Goal: Task Accomplishment & Management: Use online tool/utility

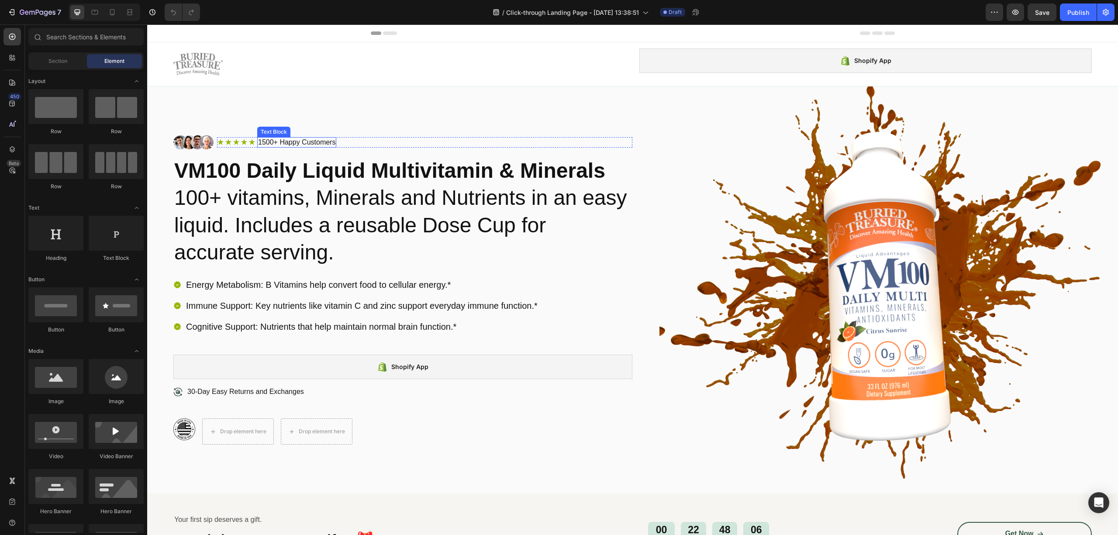
click at [261, 142] on p "1500+ Happy Customers" at bounding box center [296, 142] width 77 height 9
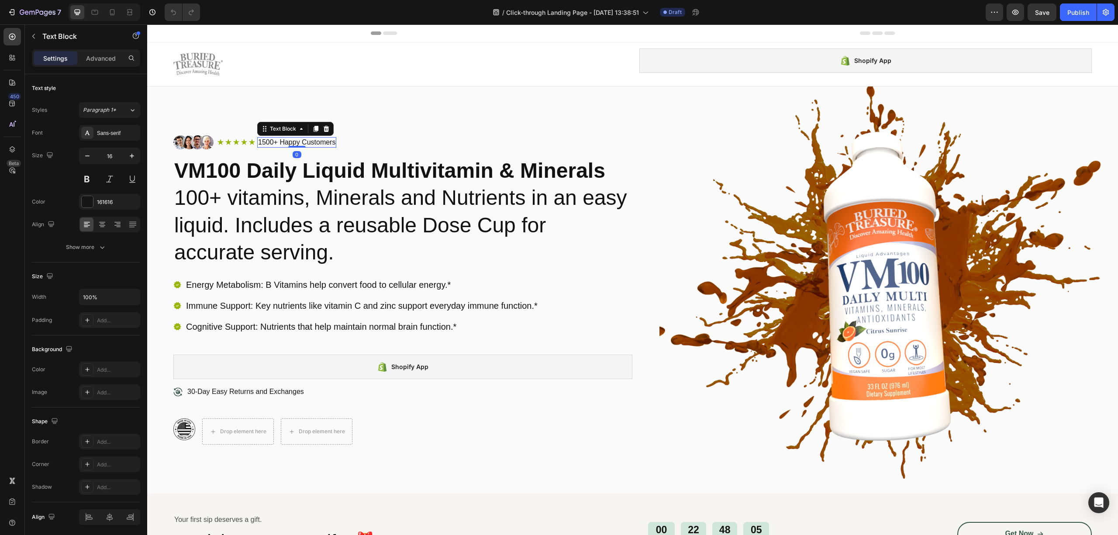
click at [264, 142] on p "1500+ Happy Customers" at bounding box center [296, 142] width 77 height 9
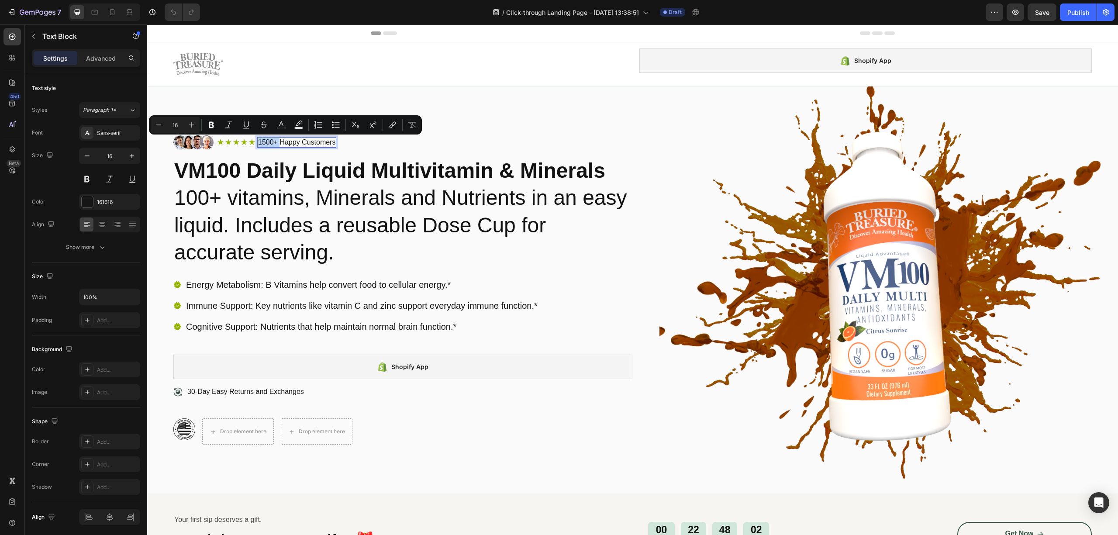
drag, startPoint x: 280, startPoint y: 142, endPoint x: 257, endPoint y: 143, distance: 22.3
click at [257, 143] on div "1500+ Happy Customers" at bounding box center [296, 142] width 79 height 11
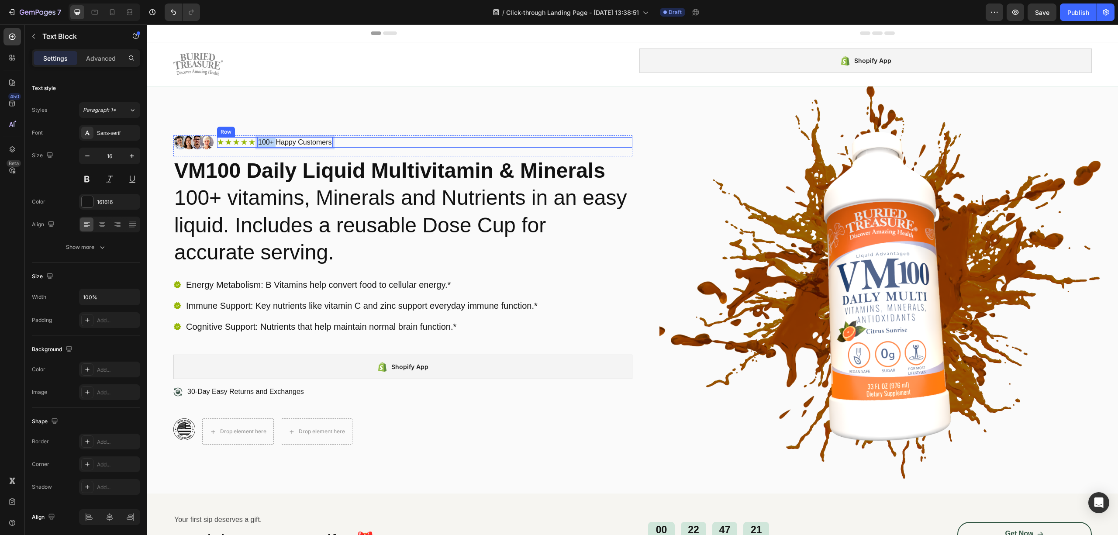
drag, startPoint x: 275, startPoint y: 144, endPoint x: 248, endPoint y: 148, distance: 27.4
click at [248, 148] on div "Icon Icon Icon Icon Icon Icon List 100+ Happy Customers Text Block 0 Row" at bounding box center [424, 142] width 415 height 11
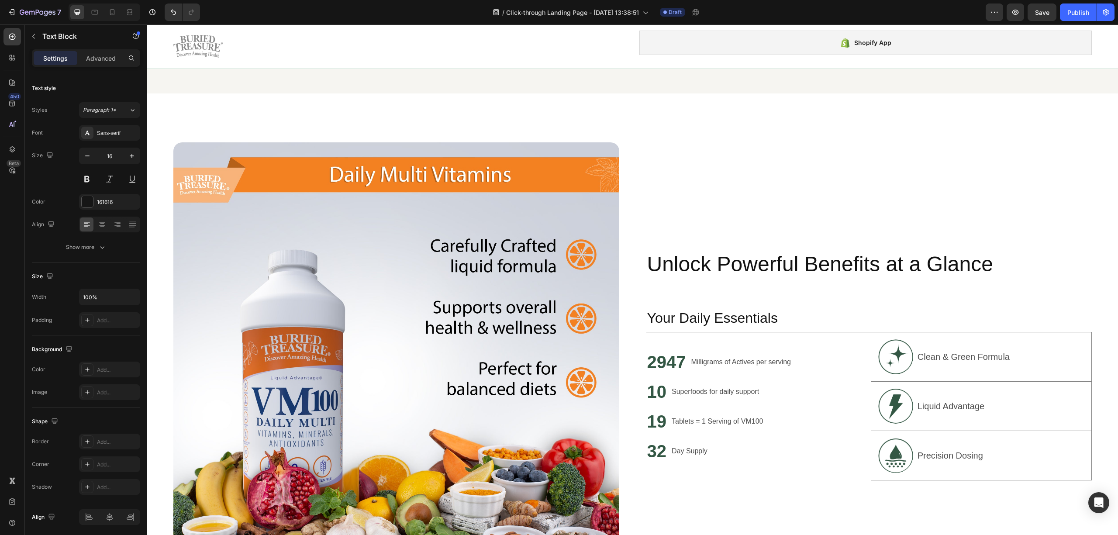
scroll to position [466, 0]
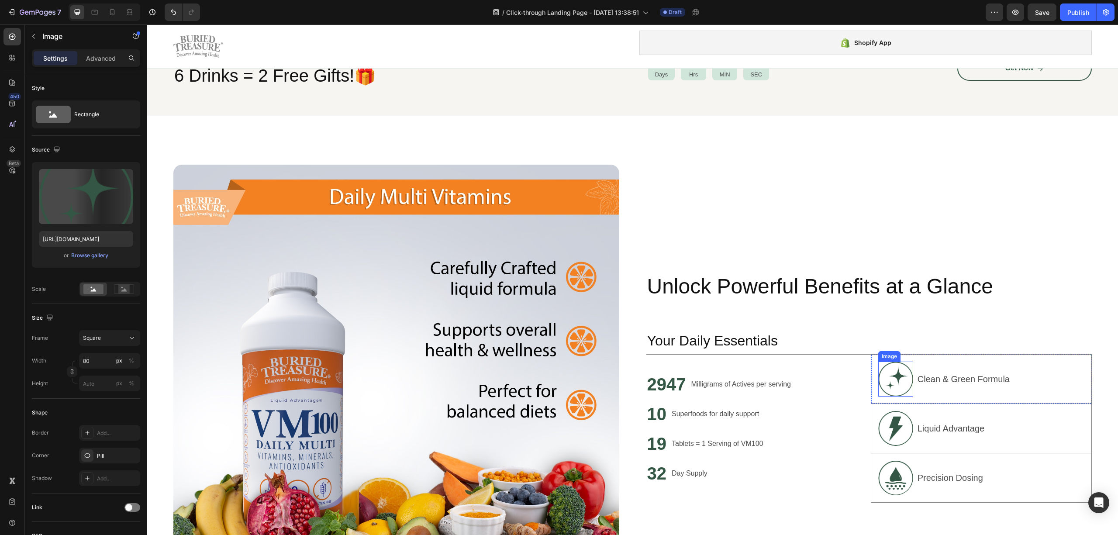
click at [893, 387] on img at bounding box center [895, 379] width 35 height 35
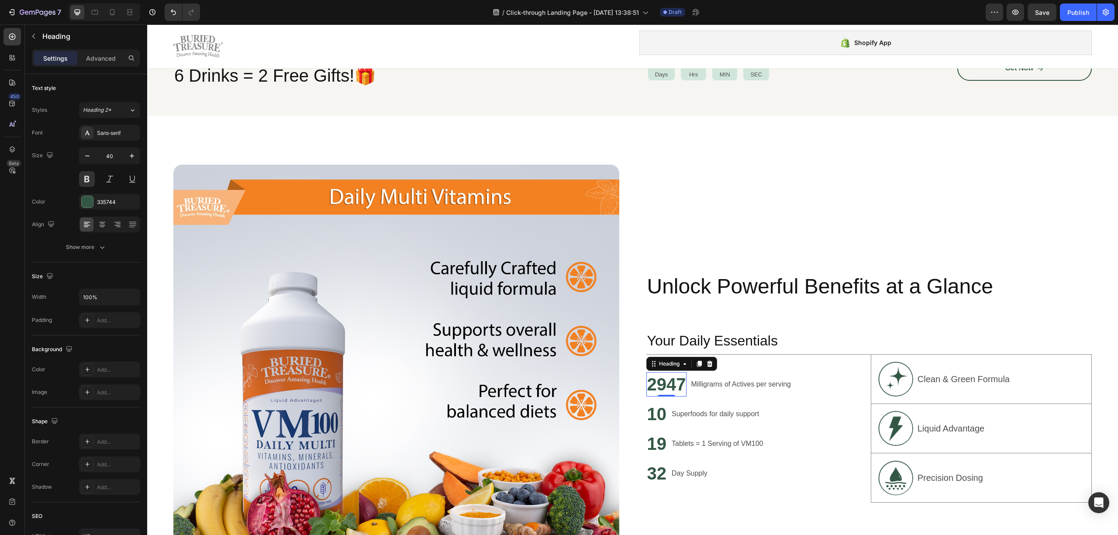
click at [659, 376] on h2 "2947" at bounding box center [666, 384] width 41 height 24
click at [90, 208] on div at bounding box center [87, 202] width 12 height 12
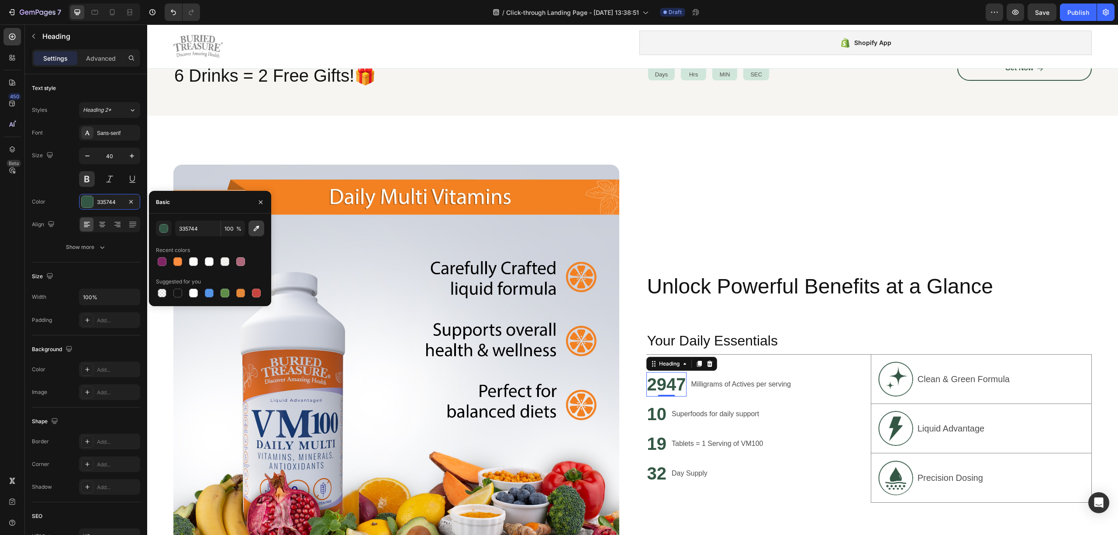
drag, startPoint x: 251, startPoint y: 229, endPoint x: 252, endPoint y: 218, distance: 10.6
click at [252, 228] on button "button" at bounding box center [257, 229] width 16 height 16
type input "F7812B"
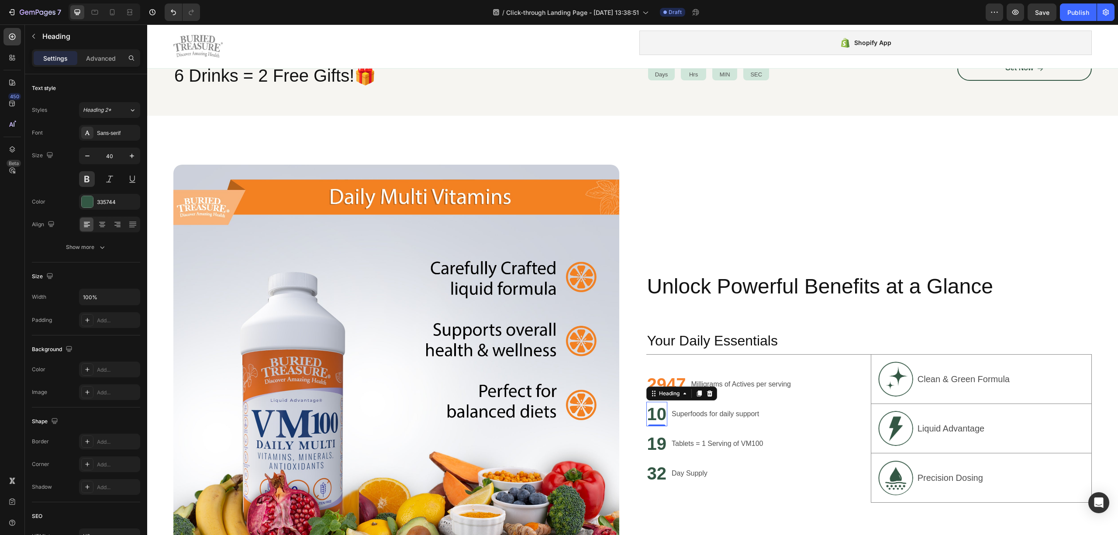
click at [660, 413] on h2 "10" at bounding box center [656, 414] width 21 height 24
click at [673, 385] on div "2947 Heading Milligrams of Actives per serving Text Block Row 10 Heading 0 Supe…" at bounding box center [756, 429] width 221 height 148
click at [673, 383] on h2 "2947" at bounding box center [666, 384] width 41 height 24
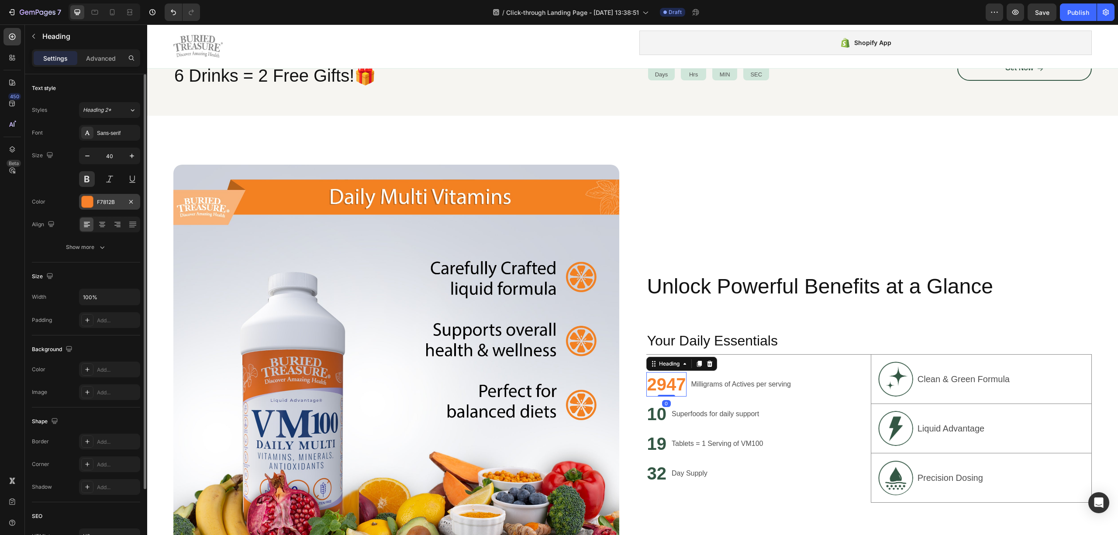
click at [98, 203] on div "F7812B" at bounding box center [109, 202] width 25 height 8
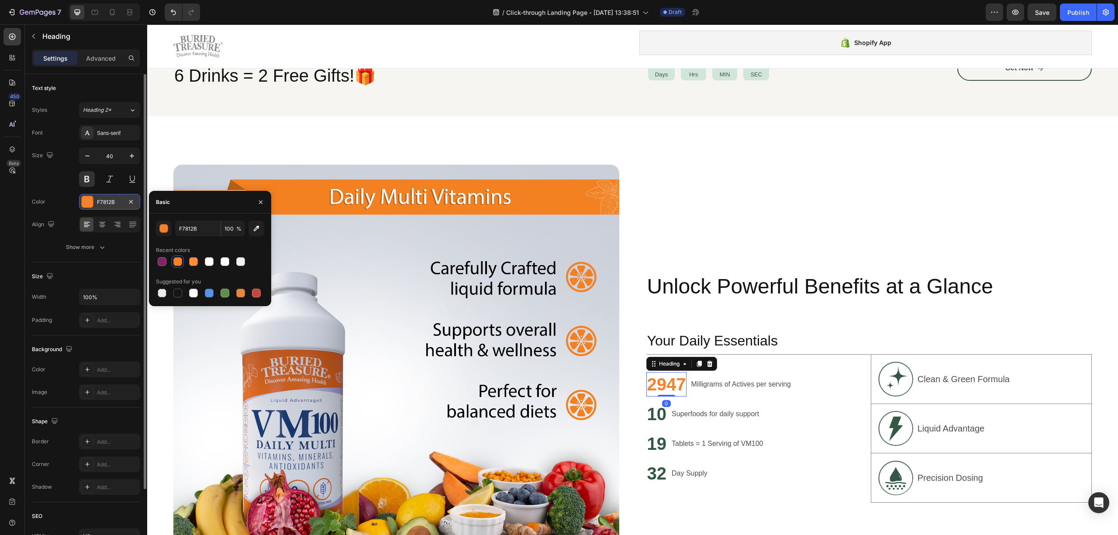
click at [98, 203] on div "F7812B" at bounding box center [109, 202] width 25 height 8
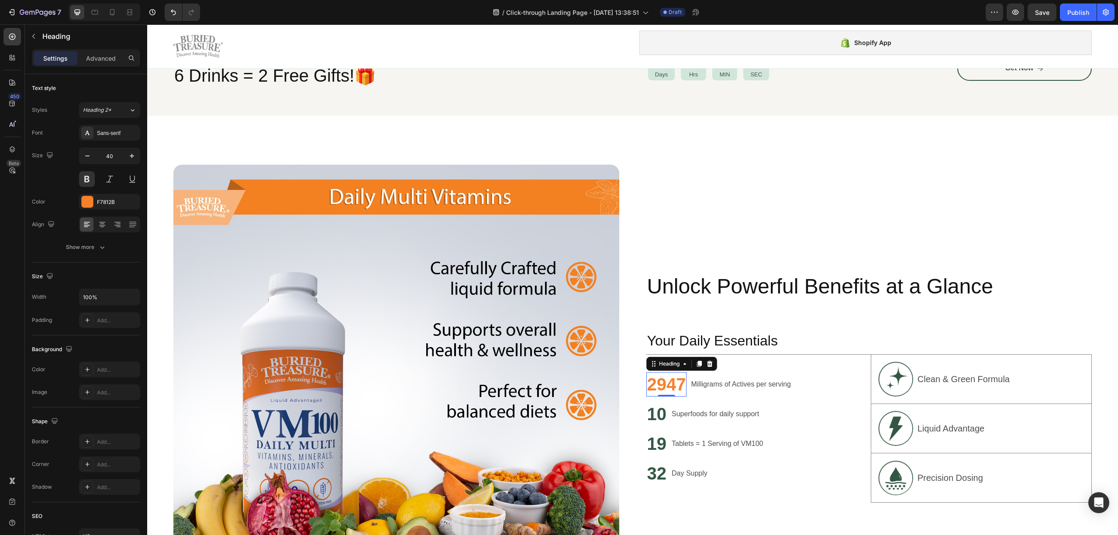
click at [662, 405] on div "0" at bounding box center [666, 403] width 9 height 7
click at [658, 408] on h2 "10" at bounding box center [656, 414] width 21 height 24
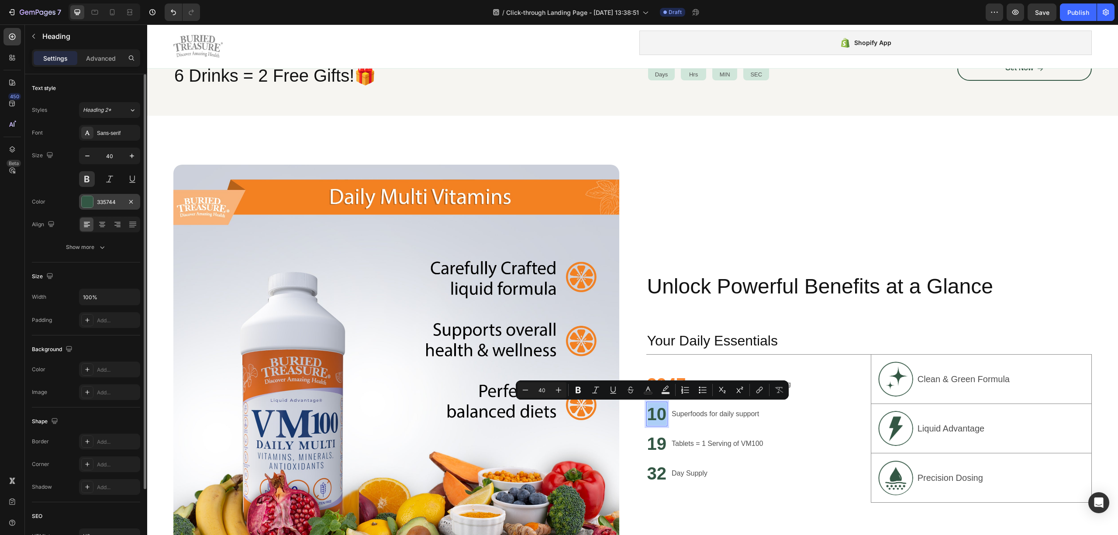
click at [97, 206] on div "335744" at bounding box center [109, 202] width 25 height 8
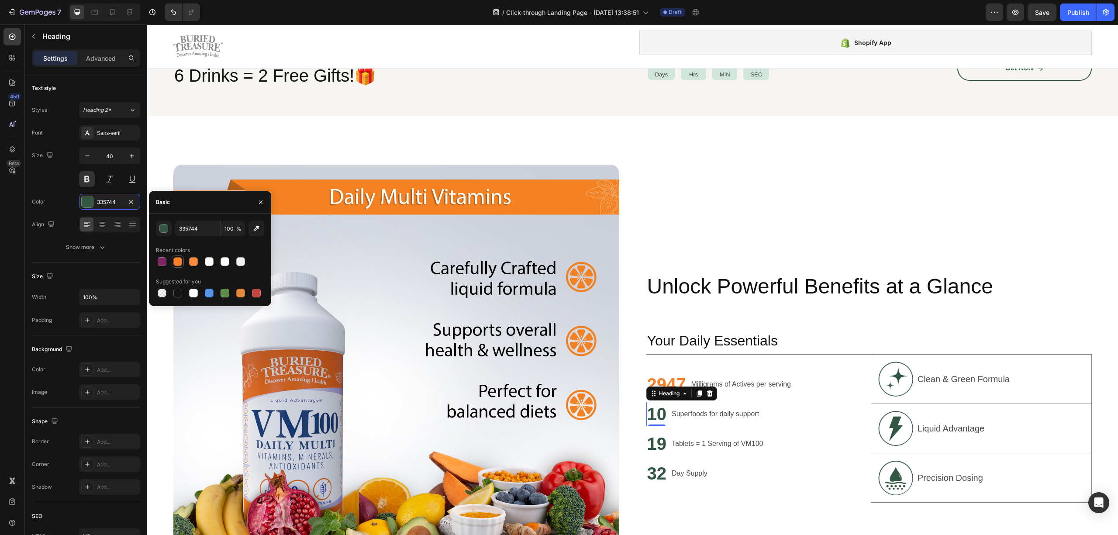
click at [176, 264] on div at bounding box center [177, 261] width 9 height 9
type input "F7812B"
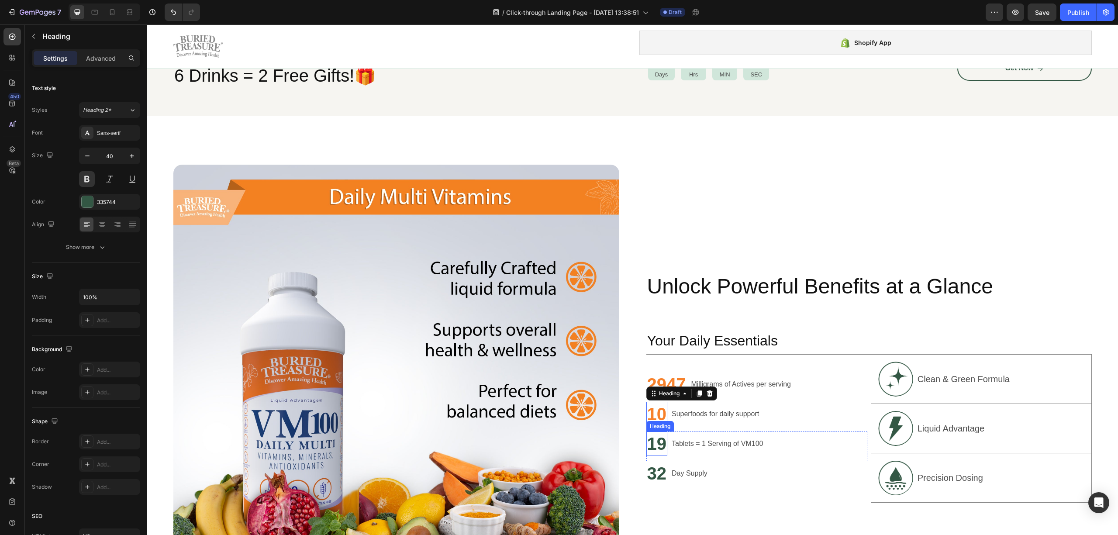
click at [653, 439] on h2 "19" at bounding box center [656, 444] width 21 height 24
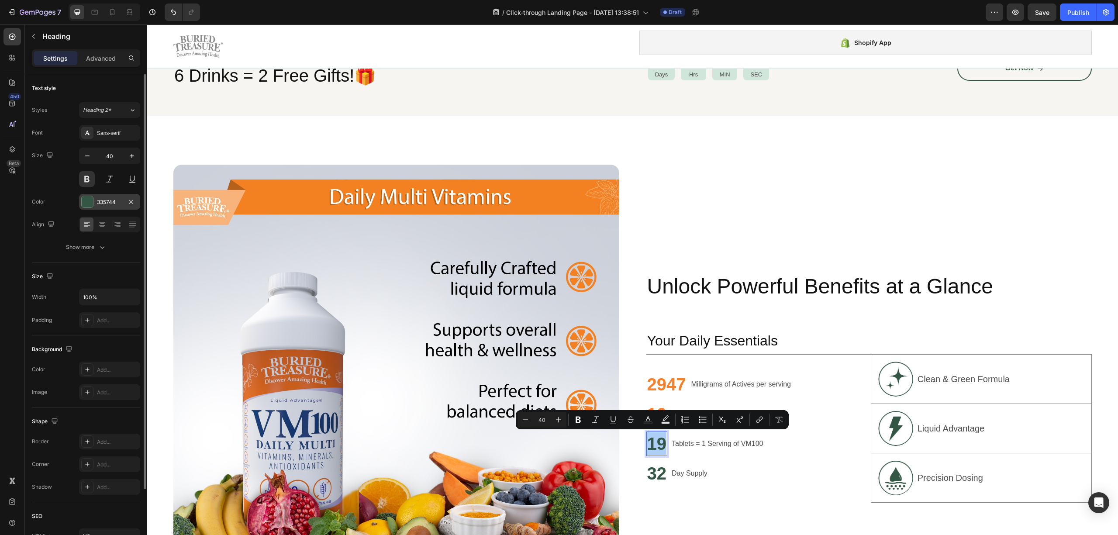
click at [90, 205] on div at bounding box center [87, 201] width 11 height 11
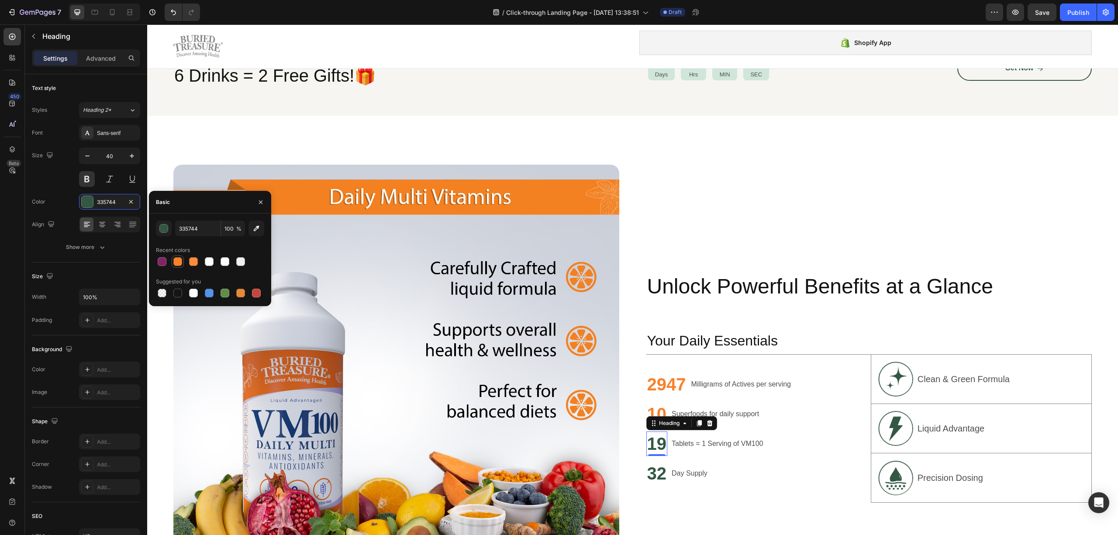
click at [175, 266] on div at bounding box center [178, 261] width 10 height 10
type input "F7812B"
click at [641, 474] on div "Image Unlock Powerful Benefits at a Glance Heading Text Block Your Daily Essent…" at bounding box center [632, 388] width 971 height 544
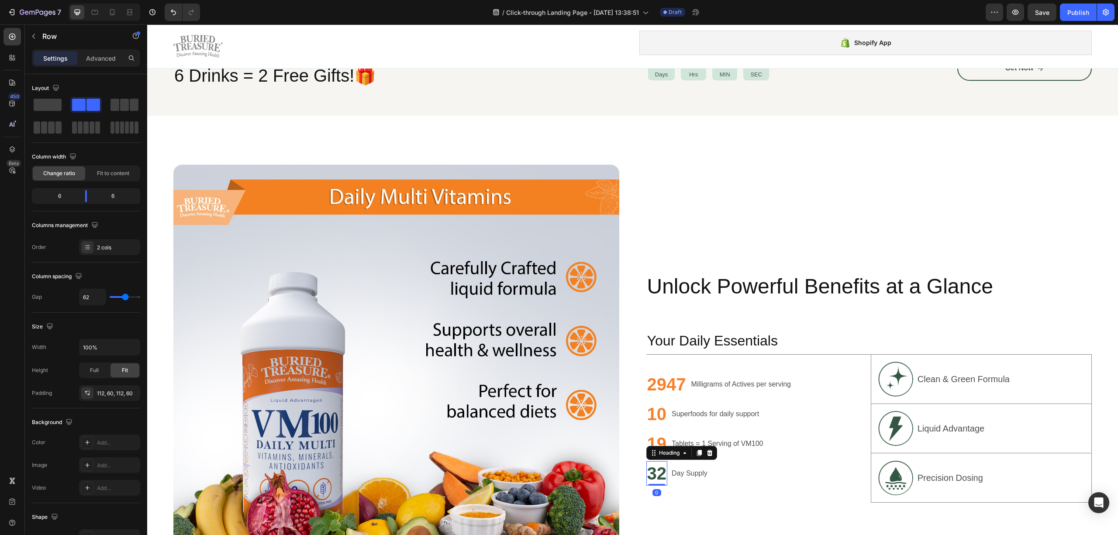
click at [646, 472] on h2 "32" at bounding box center [656, 473] width 21 height 24
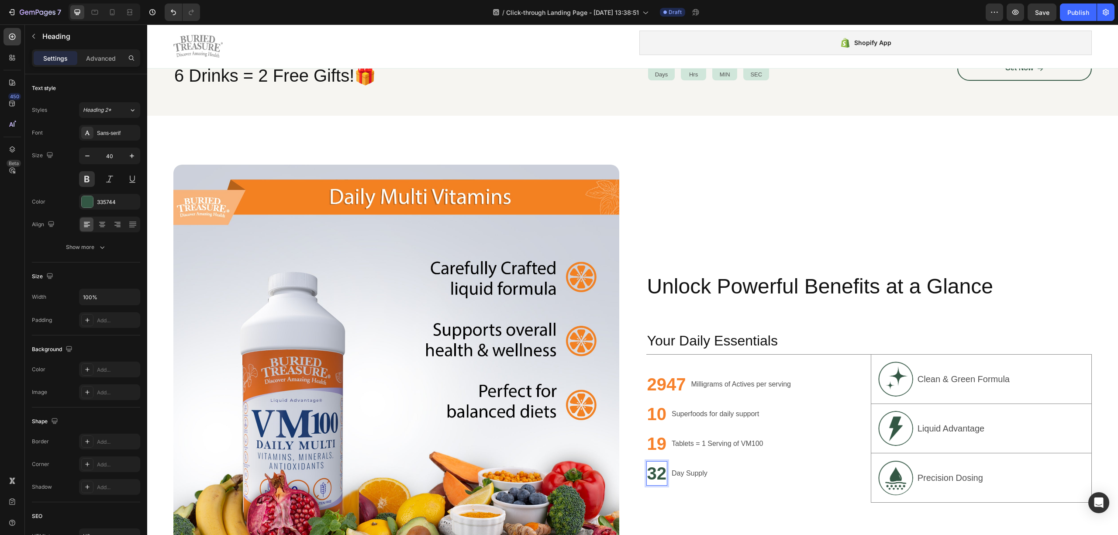
click at [646, 472] on h2 "32" at bounding box center [656, 473] width 21 height 24
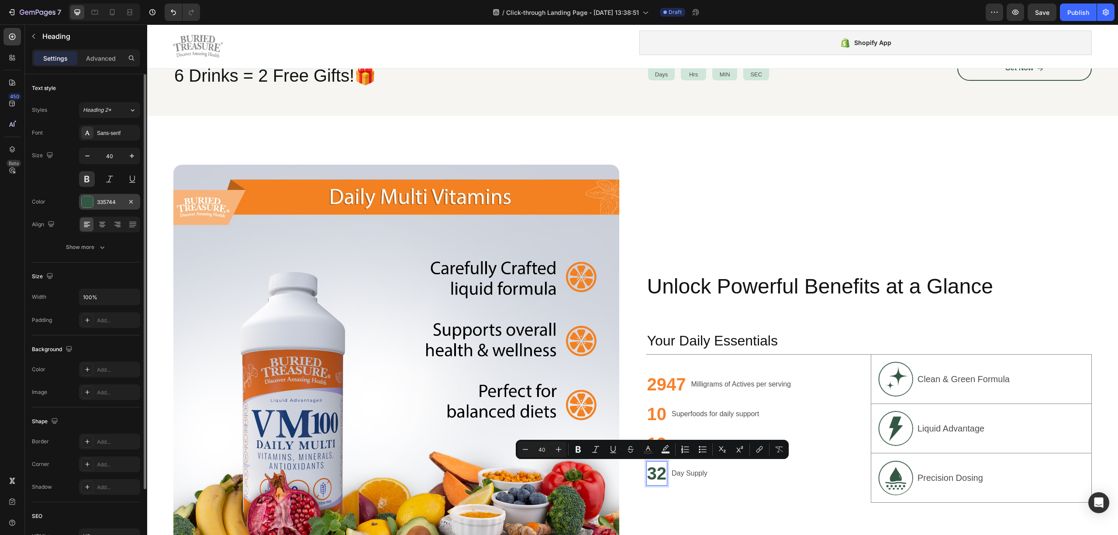
click at [90, 203] on div at bounding box center [87, 201] width 11 height 11
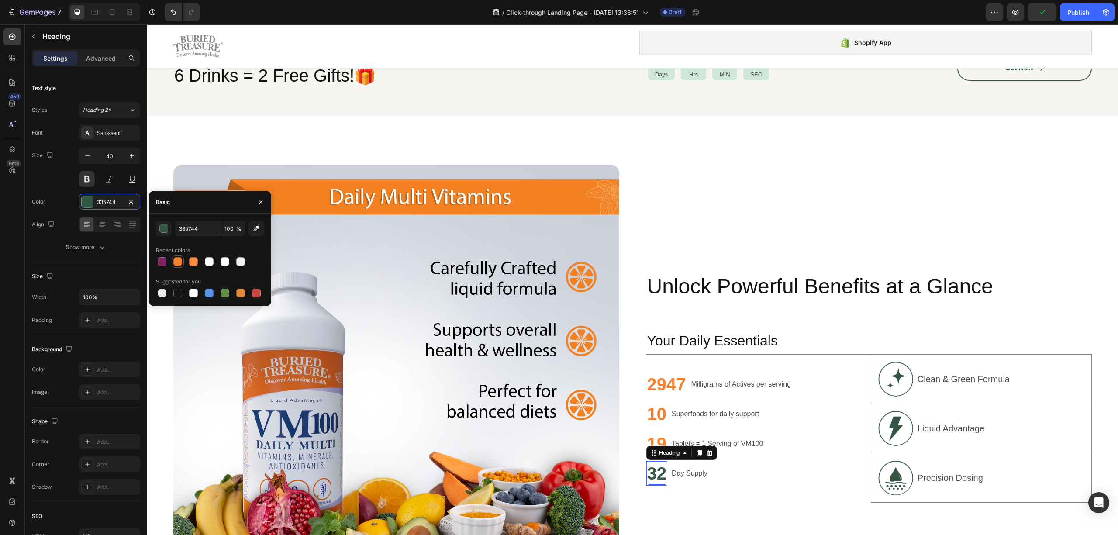
click at [176, 261] on div at bounding box center [177, 261] width 9 height 9
type input "F7812B"
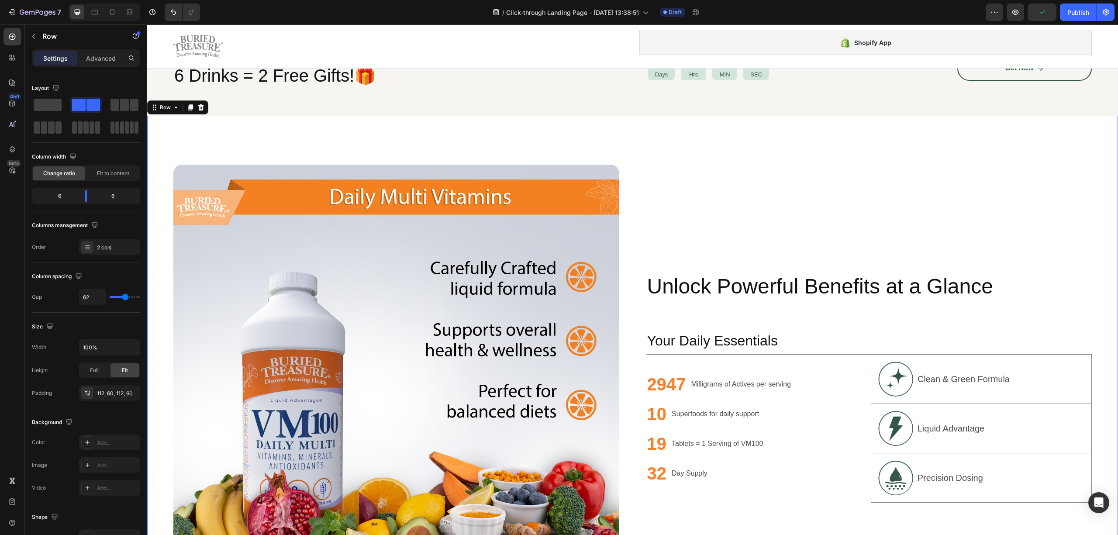
click at [749, 237] on div "Unlock Powerful Benefits at a Glance Heading Text Block Your Daily Essentials H…" at bounding box center [869, 388] width 446 height 446
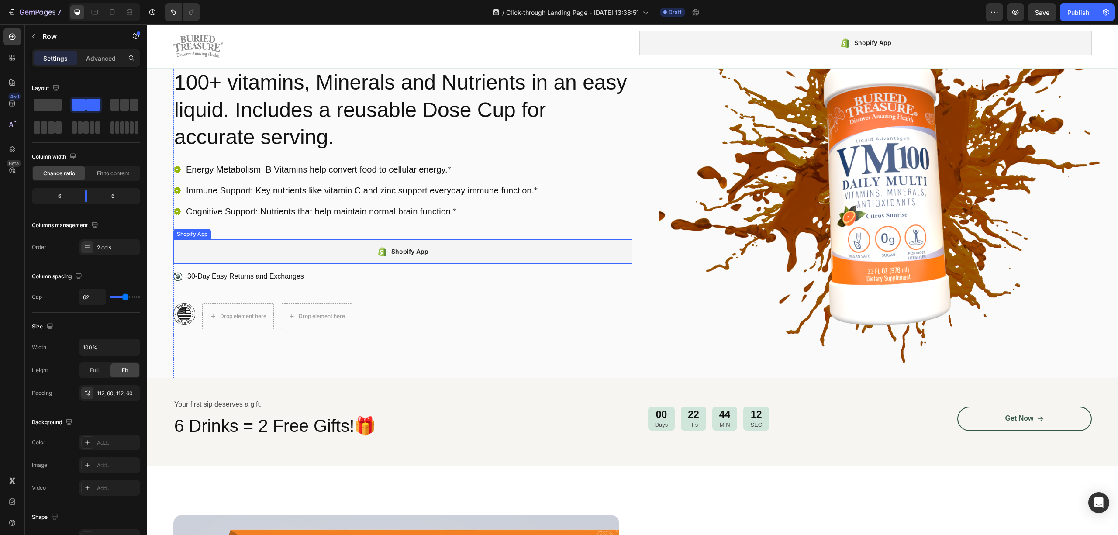
scroll to position [116, 0]
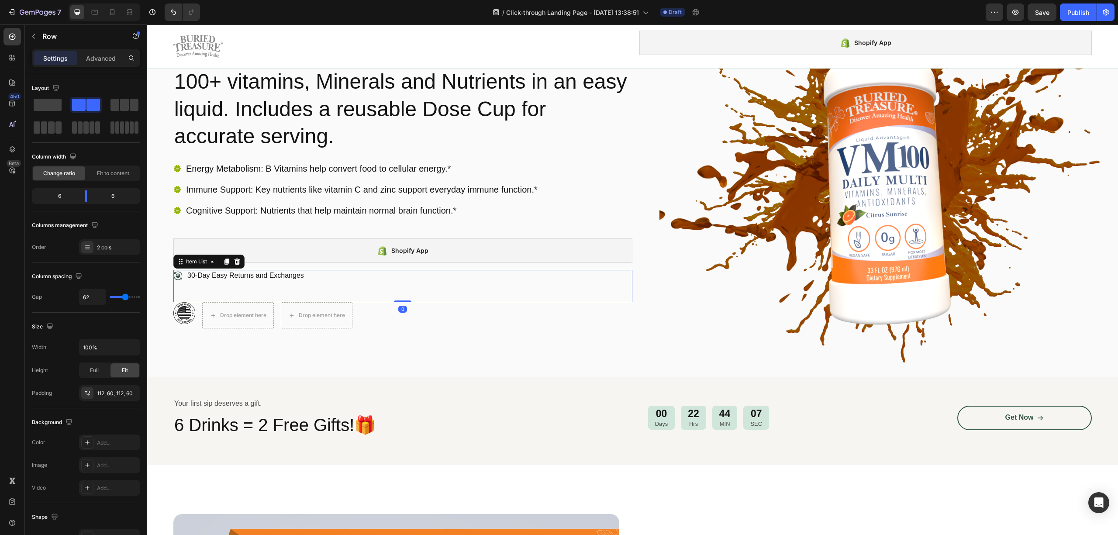
click at [204, 271] on div "30-Day Easy Returns and Exchanges" at bounding box center [245, 276] width 119 height 12
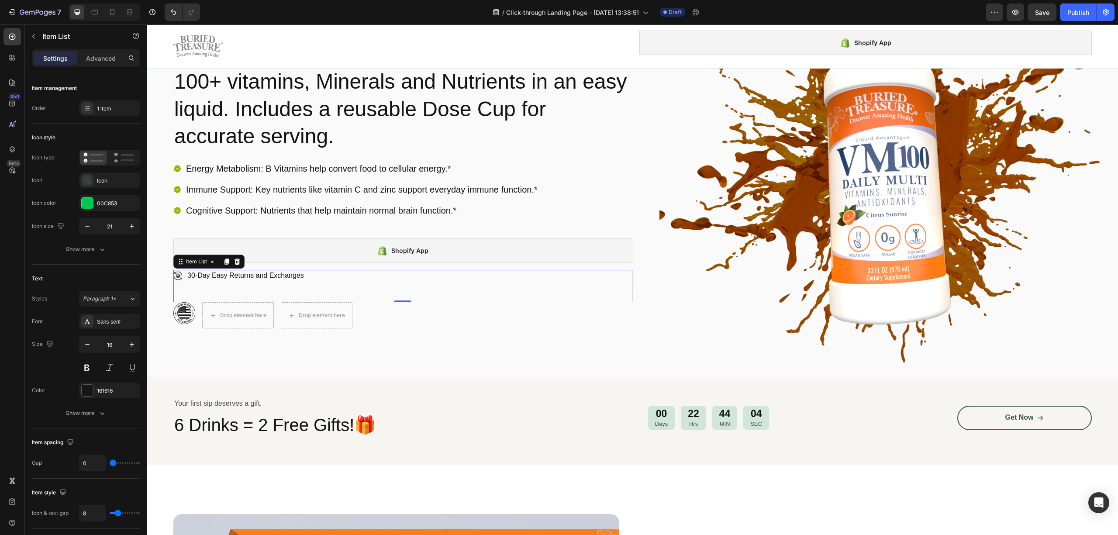
click at [198, 278] on p "30-Day Easy Returns and Exchanges" at bounding box center [245, 275] width 117 height 9
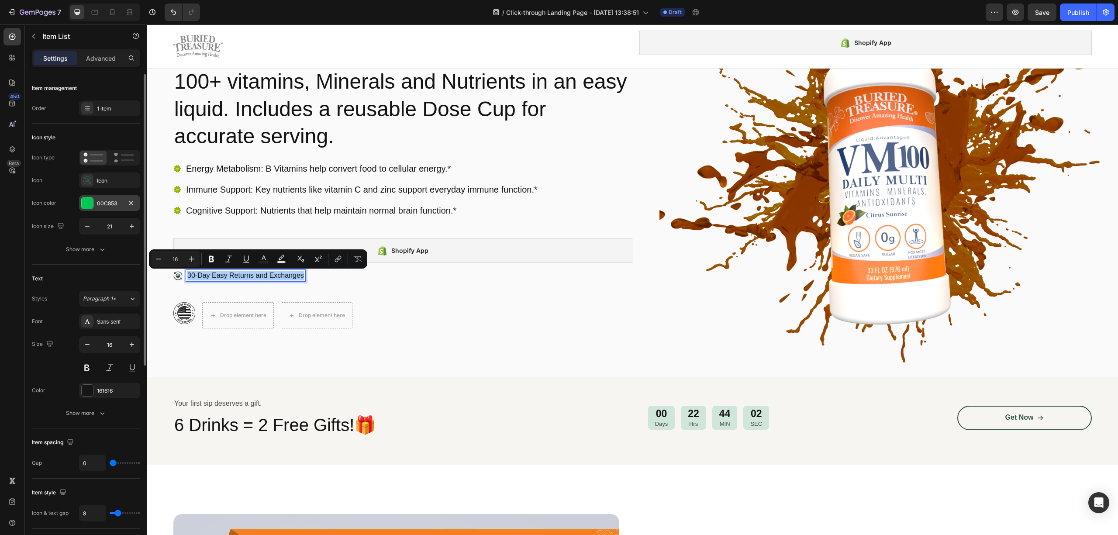
click at [88, 202] on div at bounding box center [87, 202] width 11 height 11
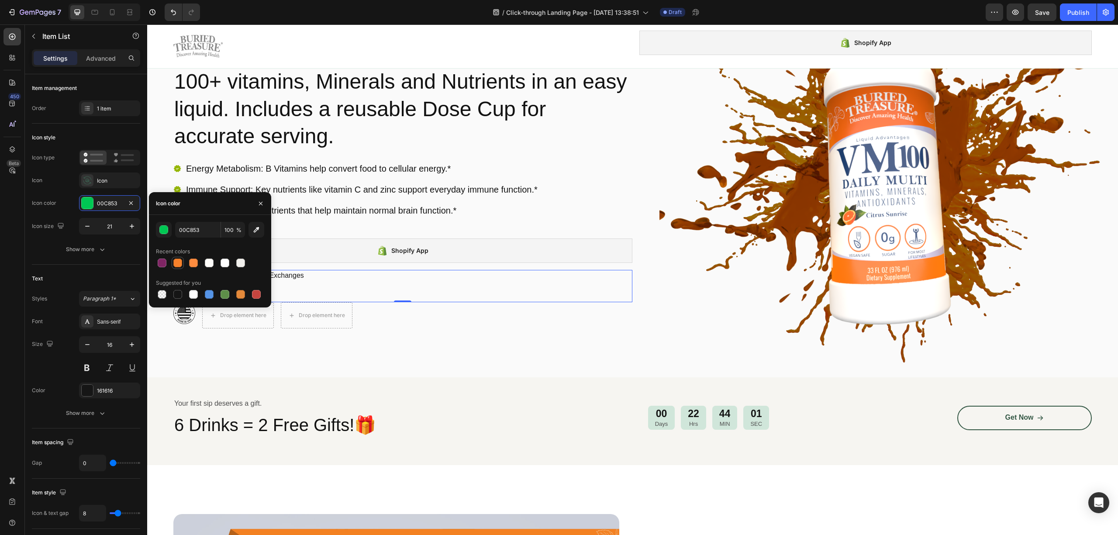
click at [175, 261] on div at bounding box center [177, 263] width 9 height 9
type input "F7812B"
click at [477, 343] on div "Image Icon Icon Icon Icon Icon Icon List Many Happy Customers Text Block Row Ro…" at bounding box center [402, 173] width 459 height 407
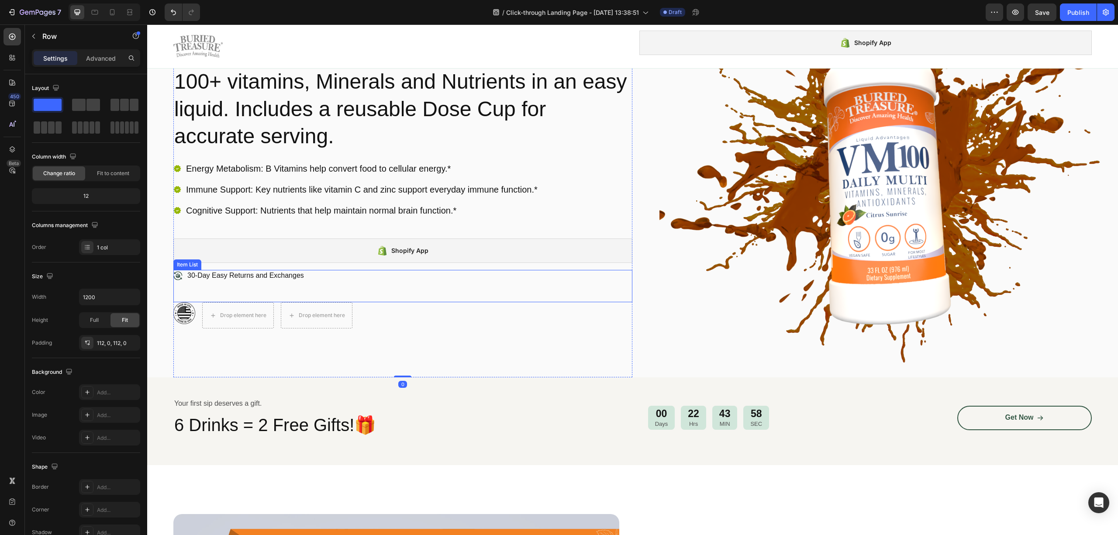
click at [263, 280] on p "30-Day Easy Returns and Exchanges" at bounding box center [245, 275] width 117 height 9
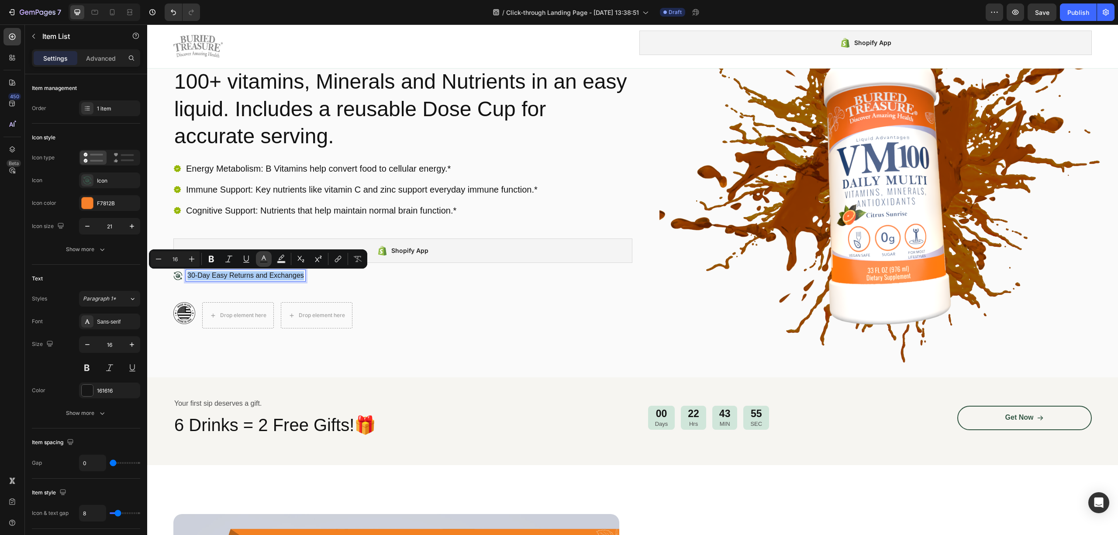
click at [261, 258] on icon "Editor contextual toolbar" at bounding box center [263, 259] width 9 height 9
type input "161616"
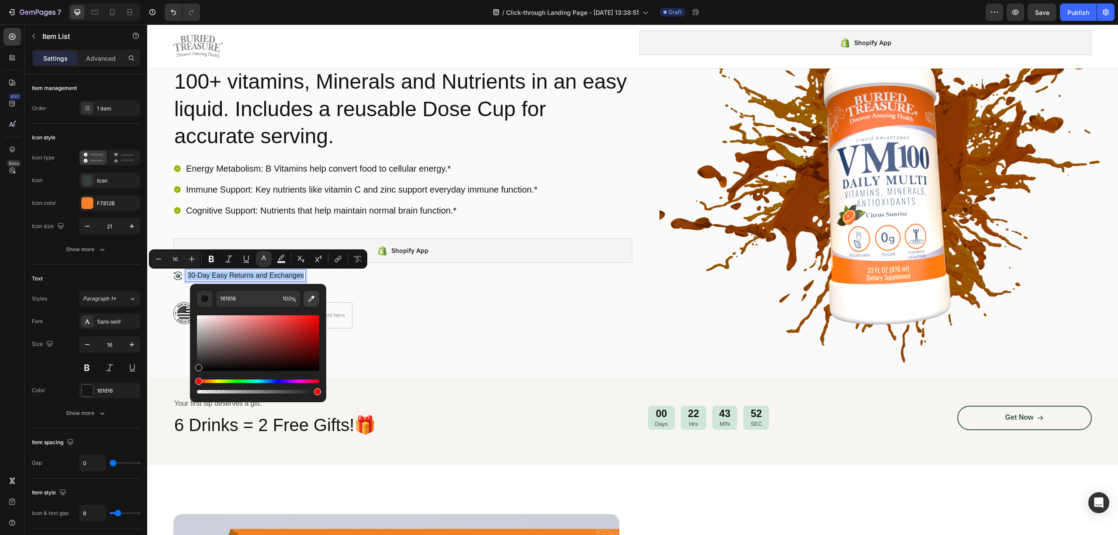
click at [309, 300] on icon "Editor contextual toolbar" at bounding box center [311, 298] width 9 height 9
type input "FB733B"
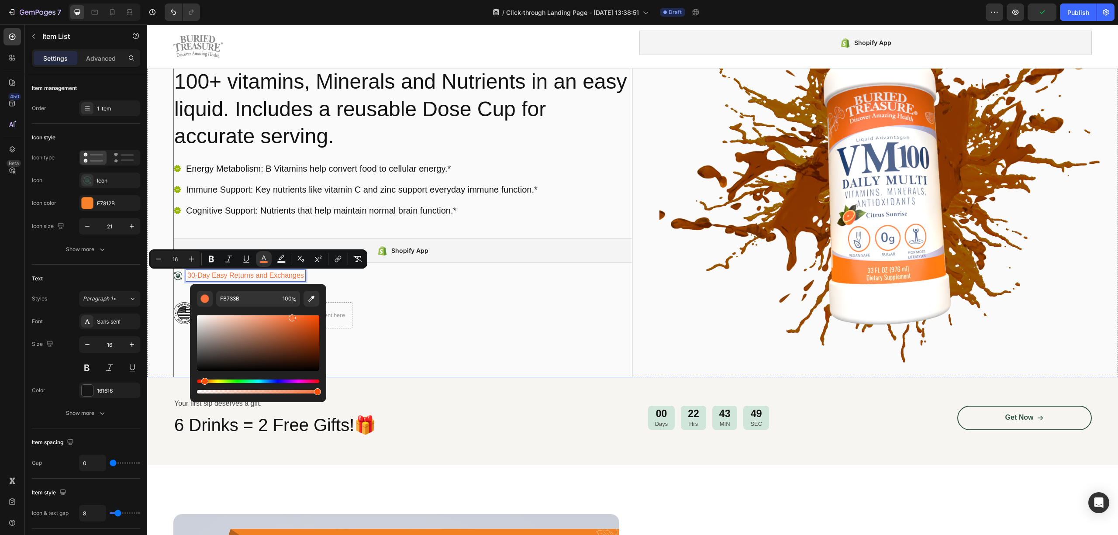
click at [465, 334] on div "Image Icon Icon Icon Icon Icon Icon List Many Happy Customers Text Block Row Ro…" at bounding box center [402, 173] width 459 height 407
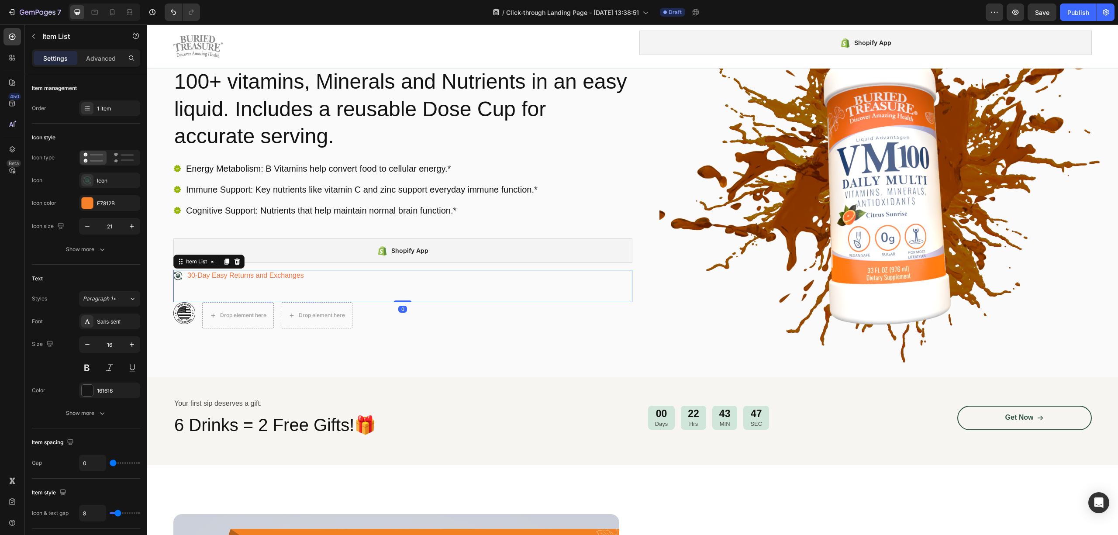
click at [174, 275] on icon at bounding box center [177, 275] width 9 height 9
click at [182, 275] on icon at bounding box center [177, 275] width 9 height 9
click at [175, 277] on icon at bounding box center [177, 275] width 9 height 9
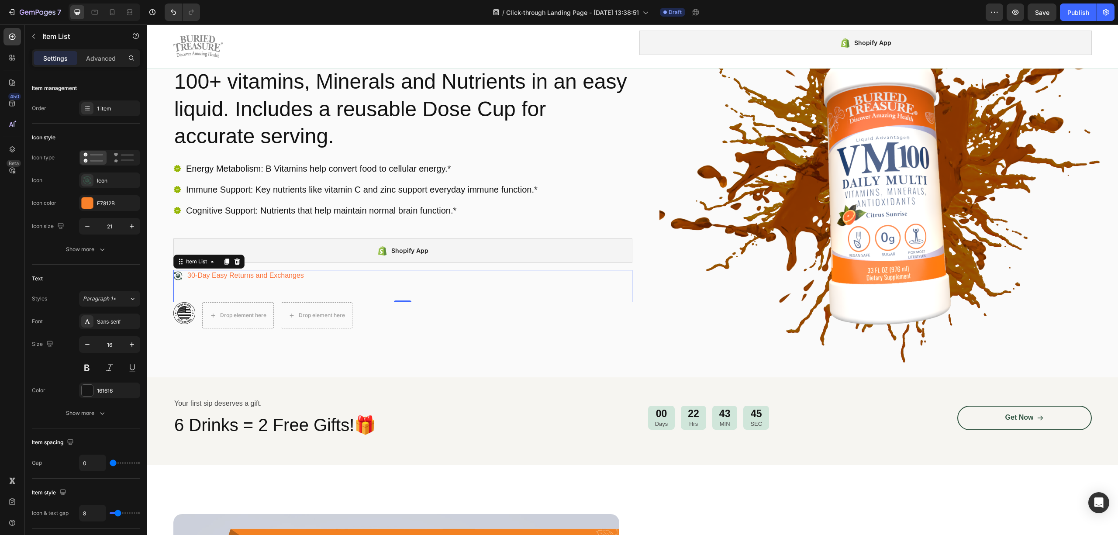
click at [175, 277] on icon at bounding box center [177, 275] width 9 height 9
click at [101, 183] on div "Icon" at bounding box center [117, 181] width 41 height 8
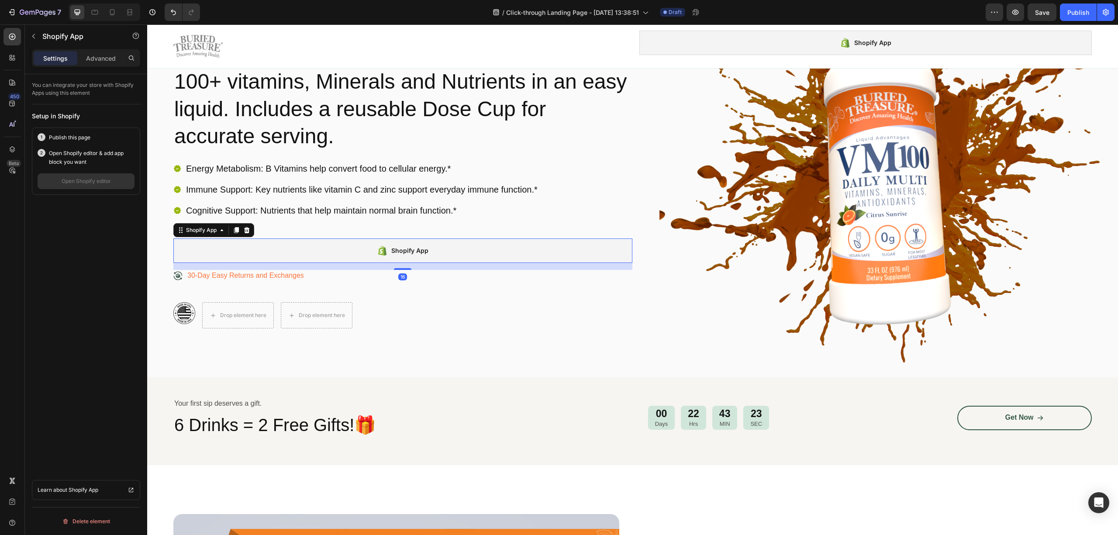
click at [351, 259] on div "Shopify App" at bounding box center [402, 250] width 459 height 24
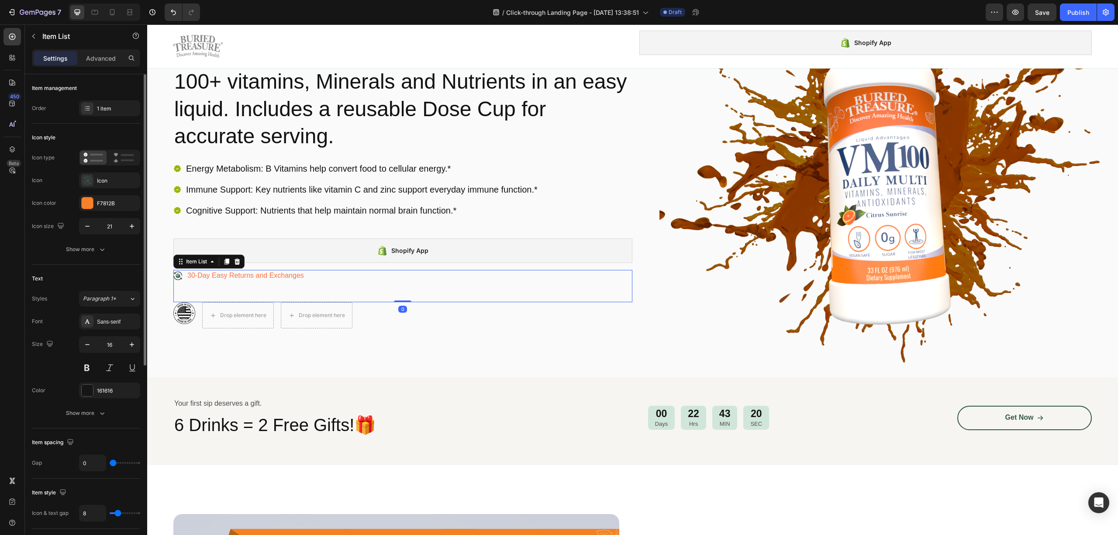
click at [176, 278] on icon at bounding box center [177, 275] width 9 height 9
click at [84, 180] on icon at bounding box center [87, 180] width 9 height 9
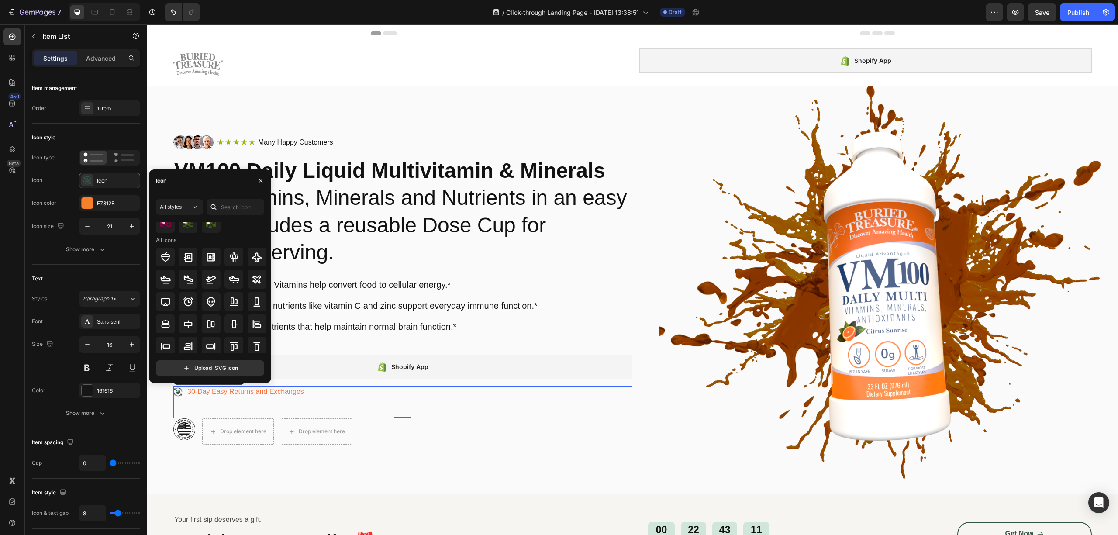
scroll to position [0, 0]
click at [239, 200] on input "text" at bounding box center [236, 207] width 58 height 16
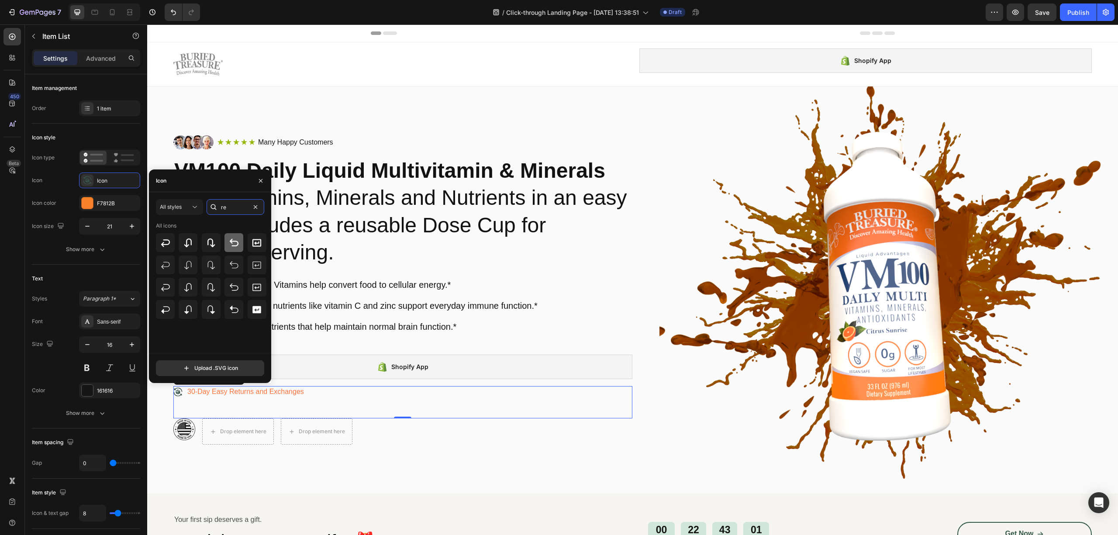
type input "r"
type input "ret"
click at [193, 247] on icon at bounding box center [188, 243] width 10 height 10
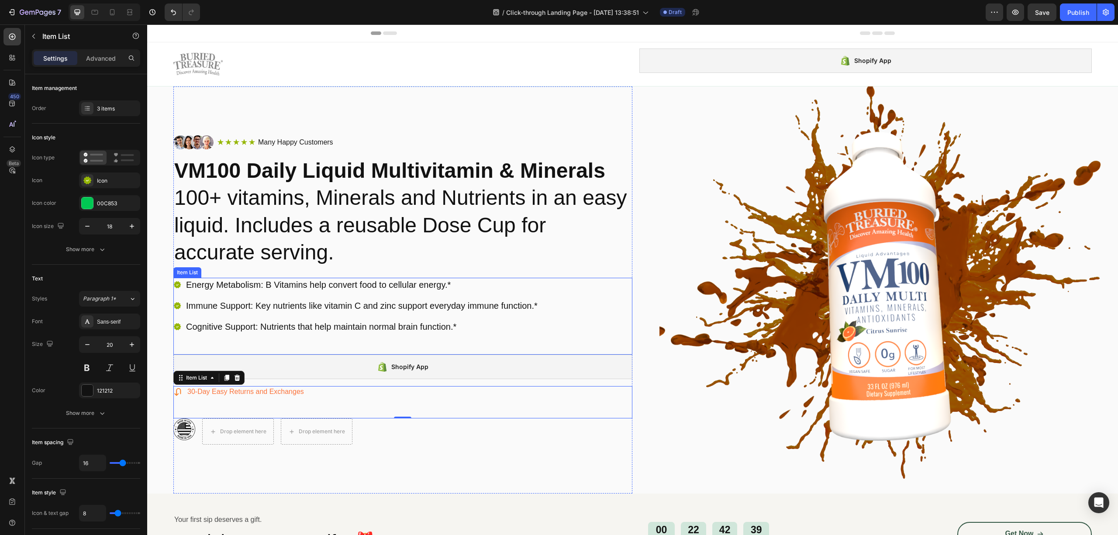
click at [378, 338] on div "Energy Metabolism: B Vitamins help convert food to cellular energy.* Immune Sup…" at bounding box center [402, 316] width 459 height 77
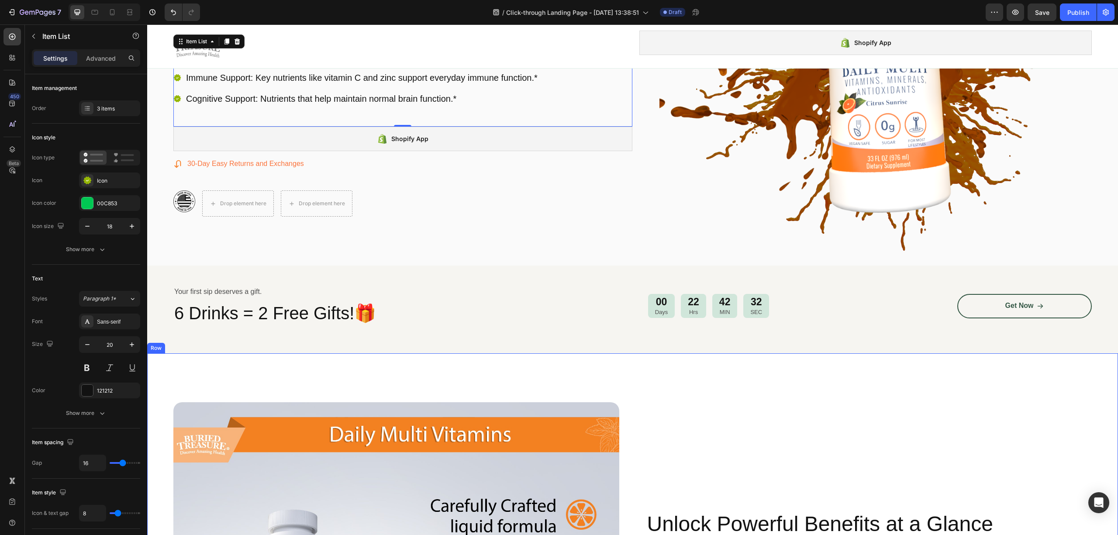
scroll to position [233, 0]
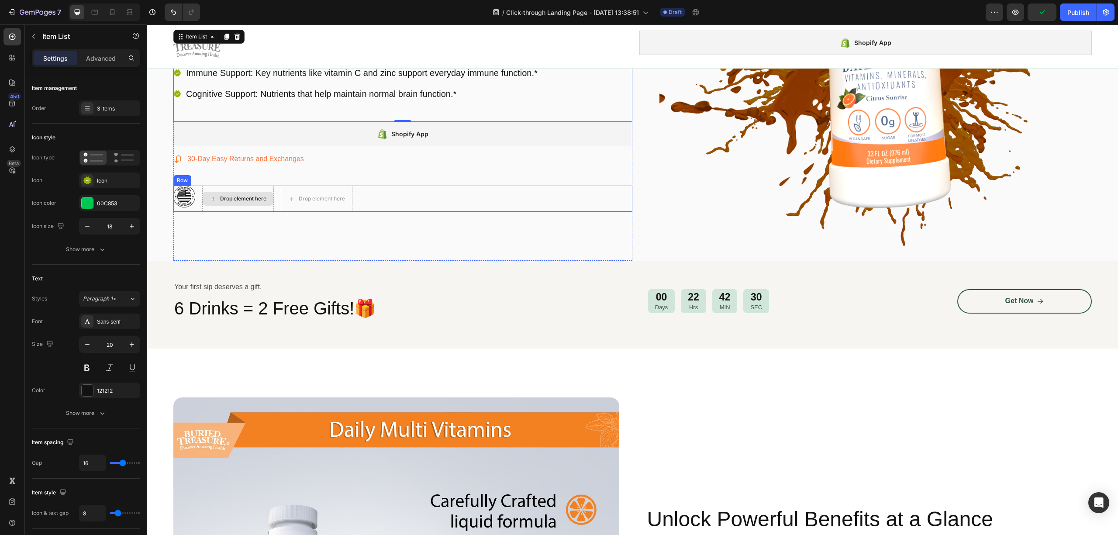
click at [217, 201] on icon at bounding box center [213, 198] width 7 height 7
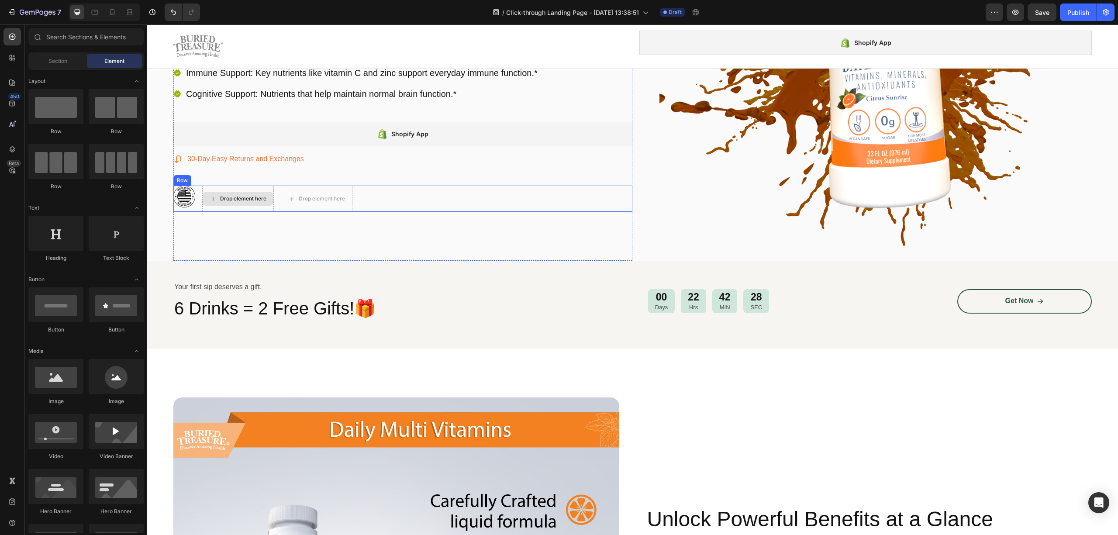
click at [224, 196] on div "Drop element here" at bounding box center [243, 198] width 46 height 7
click at [222, 202] on div "Drop element here" at bounding box center [243, 198] width 46 height 7
click at [226, 200] on div "Drop element here" at bounding box center [243, 198] width 46 height 7
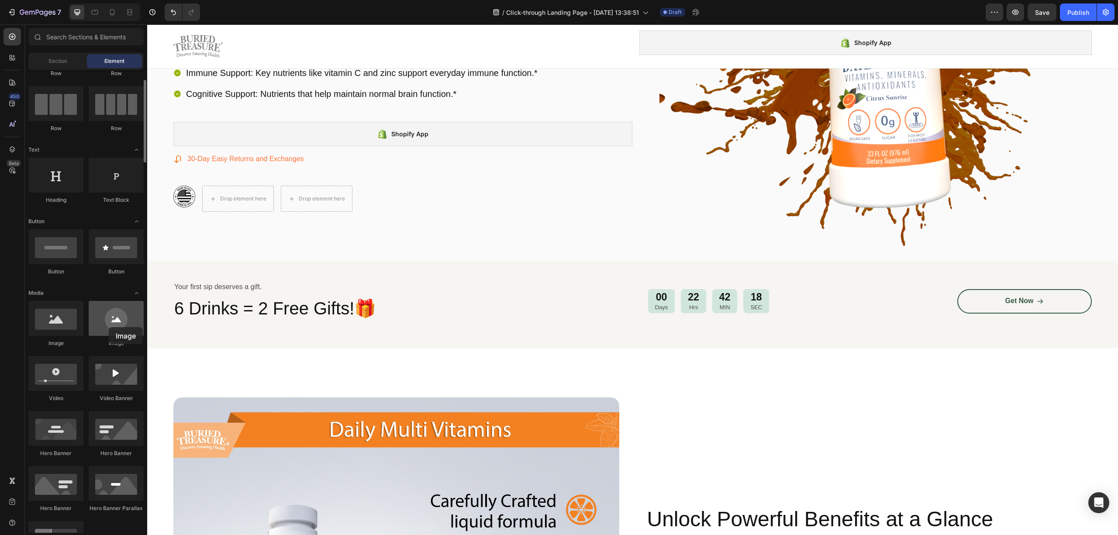
click at [109, 327] on div at bounding box center [116, 318] width 55 height 35
drag, startPoint x: 261, startPoint y: 353, endPoint x: 221, endPoint y: 198, distance: 159.6
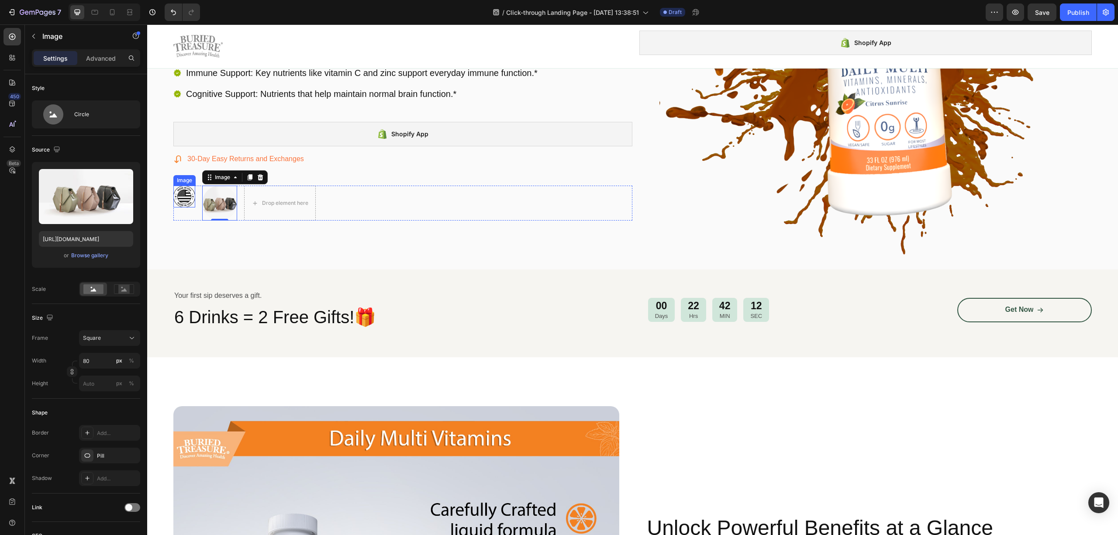
click at [174, 198] on img at bounding box center [184, 197] width 22 height 22
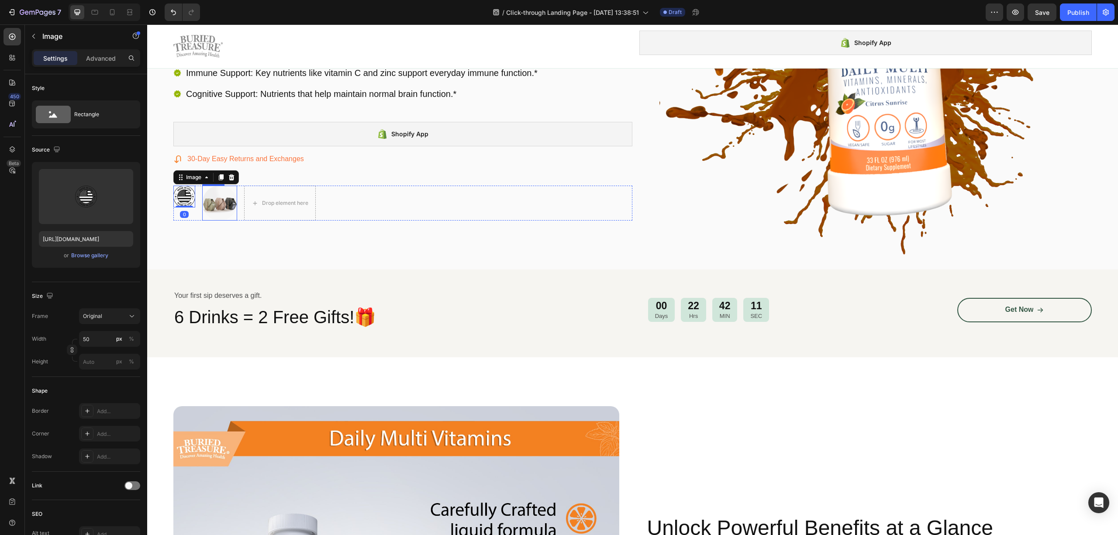
click at [214, 205] on img at bounding box center [219, 203] width 35 height 35
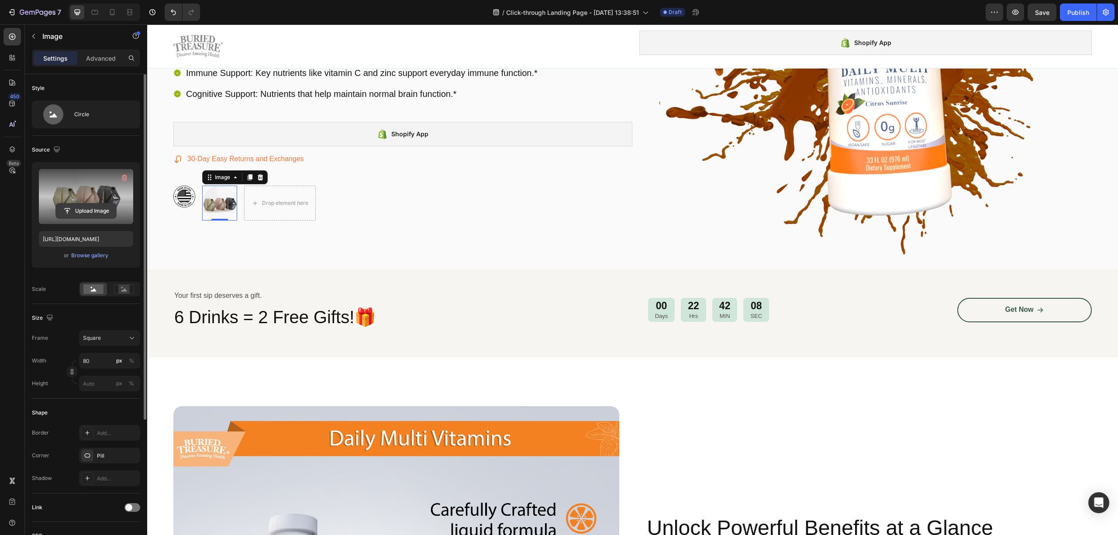
click at [90, 204] on input "file" at bounding box center [86, 211] width 60 height 15
click at [88, 258] on div "Browse gallery" at bounding box center [89, 256] width 37 height 8
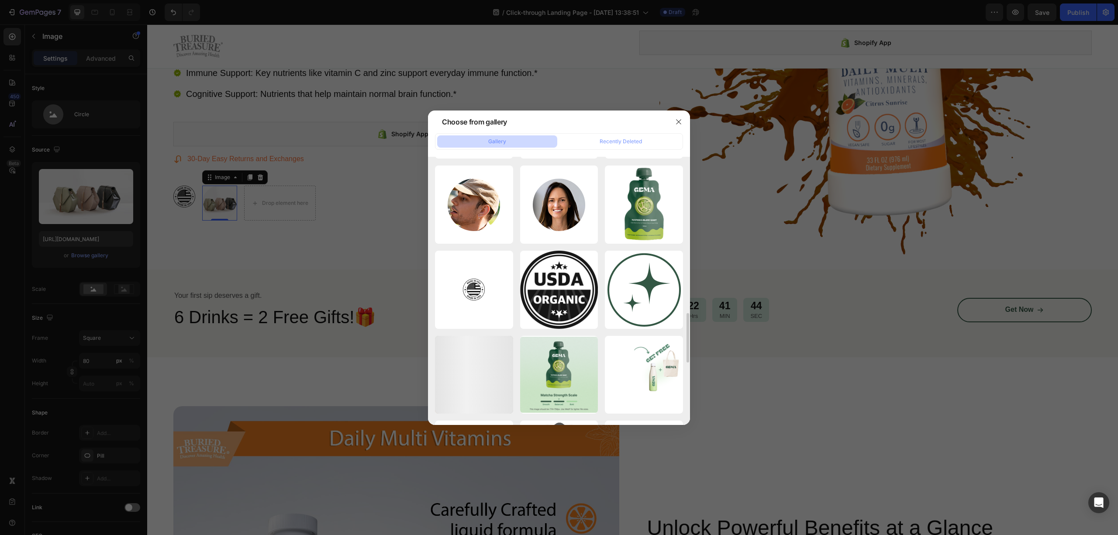
scroll to position [965, 0]
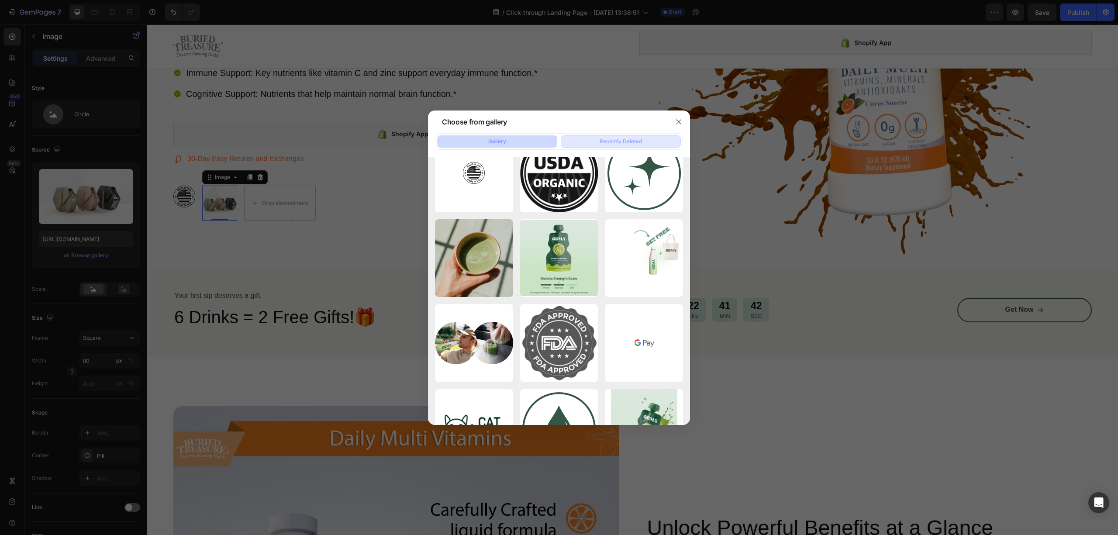
click at [577, 141] on button "Recently Deleted" at bounding box center [621, 141] width 120 height 12
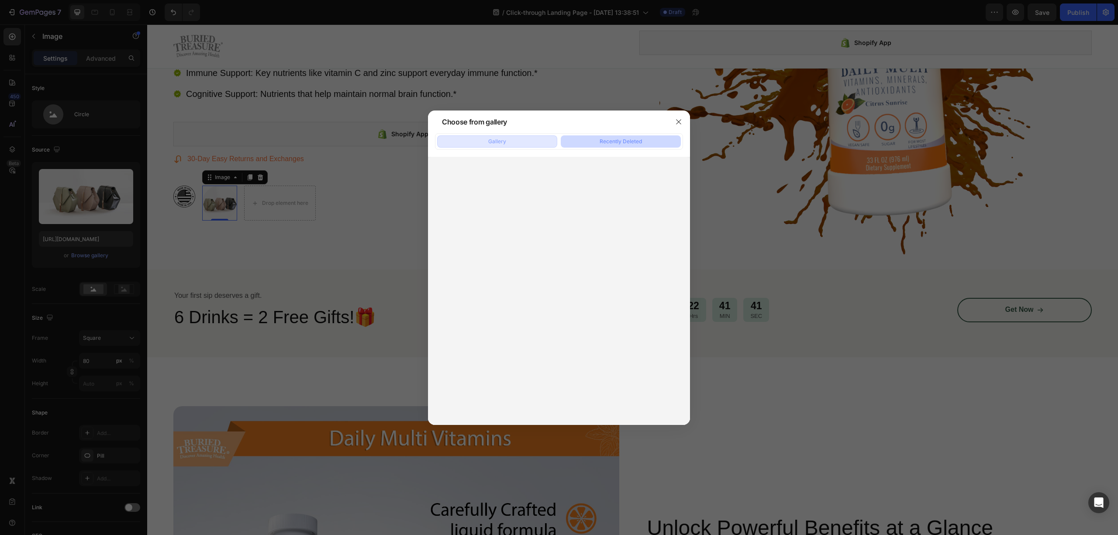
click at [500, 146] on button "Gallery" at bounding box center [497, 141] width 120 height 12
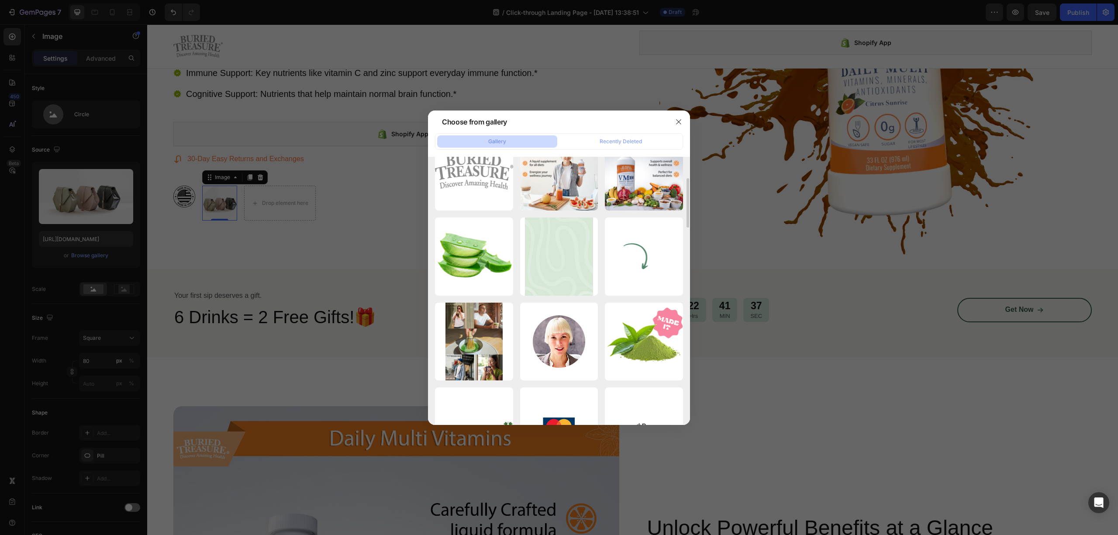
scroll to position [0, 0]
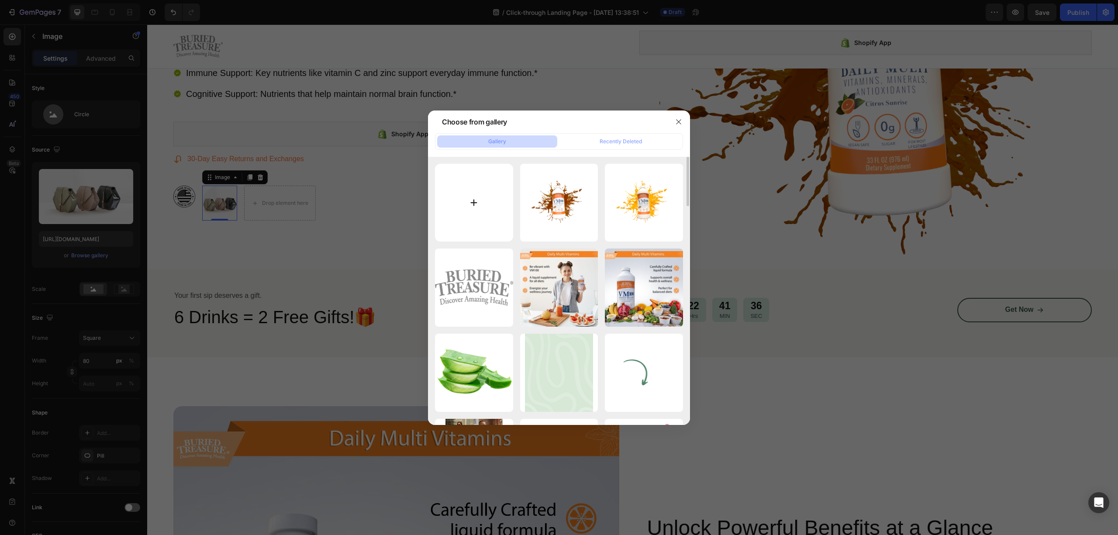
click at [483, 201] on input "file" at bounding box center [474, 203] width 78 height 78
click at [684, 121] on button "button" at bounding box center [679, 122] width 14 height 14
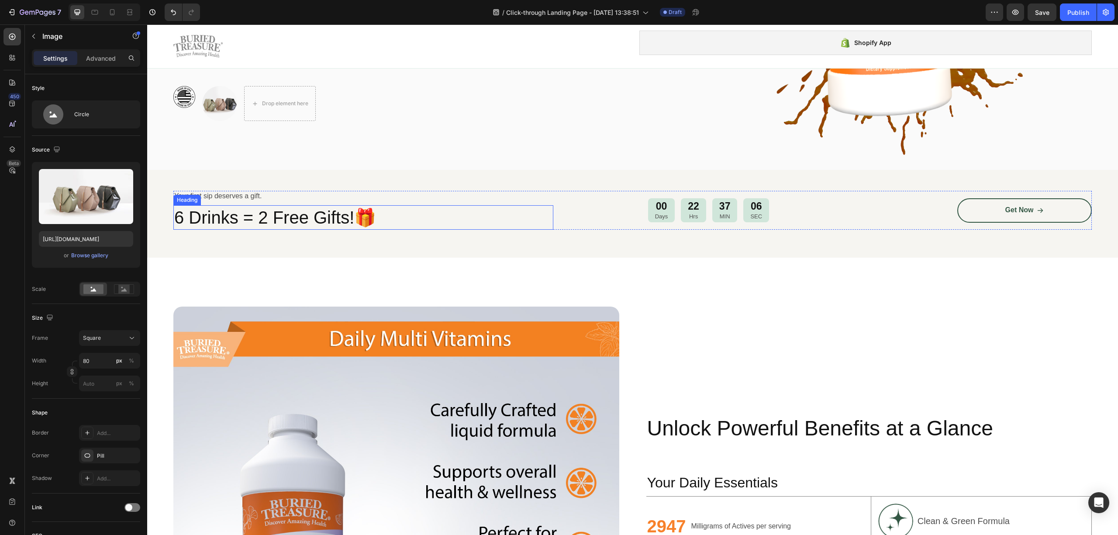
scroll to position [233, 0]
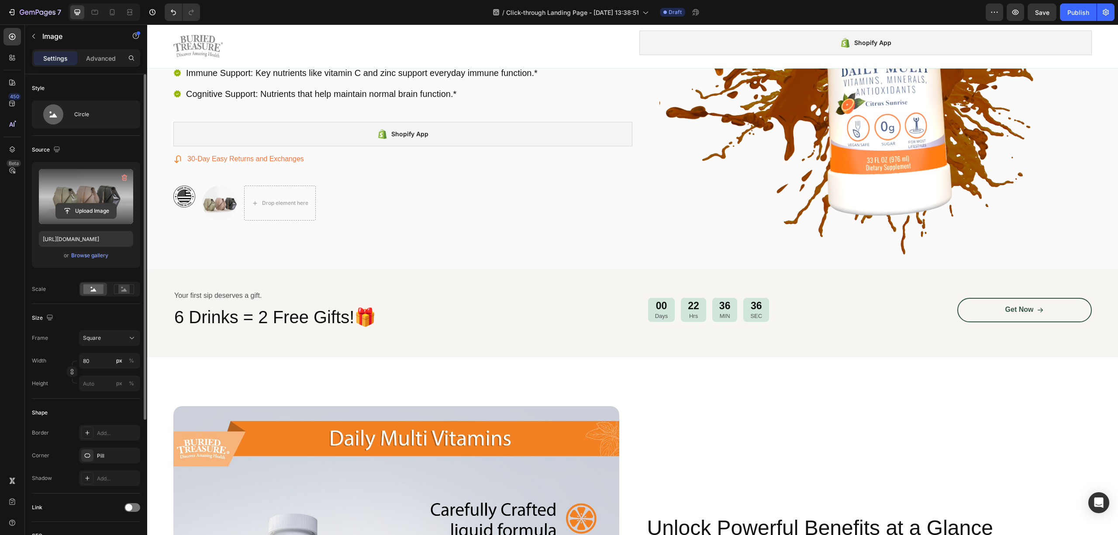
click at [89, 210] on input "file" at bounding box center [86, 211] width 60 height 15
type input "[URL][DOMAIN_NAME]"
click at [212, 209] on img at bounding box center [219, 203] width 35 height 35
click at [211, 205] on img at bounding box center [219, 203] width 35 height 35
click at [222, 200] on img at bounding box center [219, 203] width 35 height 35
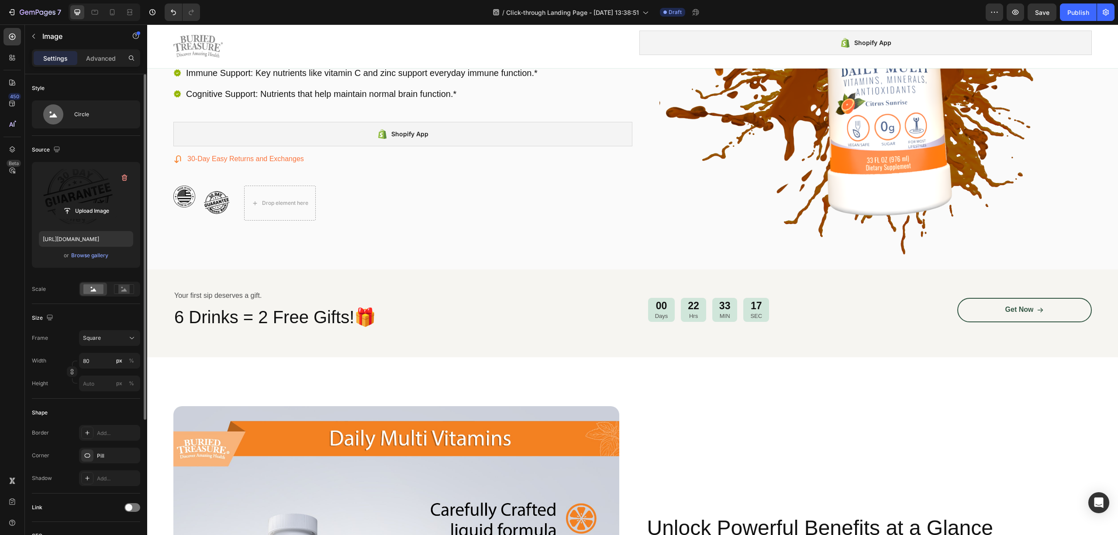
click at [223, 200] on img at bounding box center [219, 203] width 35 height 35
click at [215, 211] on img at bounding box center [219, 203] width 35 height 35
click at [214, 203] on img at bounding box center [219, 203] width 35 height 35
click at [213, 203] on img at bounding box center [219, 203] width 35 height 35
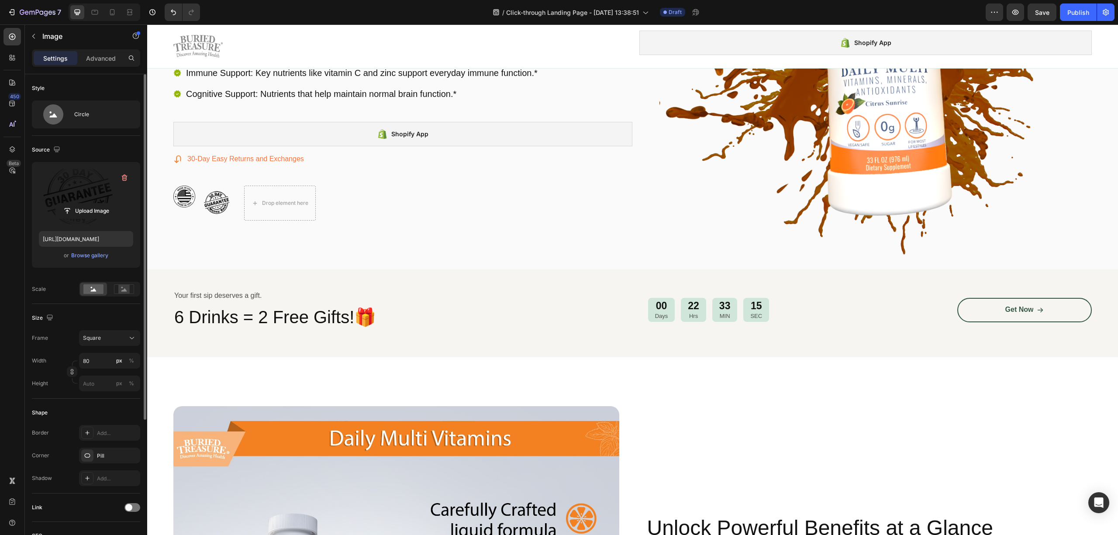
click at [207, 207] on img at bounding box center [219, 203] width 35 height 35
click at [122, 292] on rect at bounding box center [123, 289] width 11 height 9
click at [264, 175] on div at bounding box center [260, 177] width 10 height 10
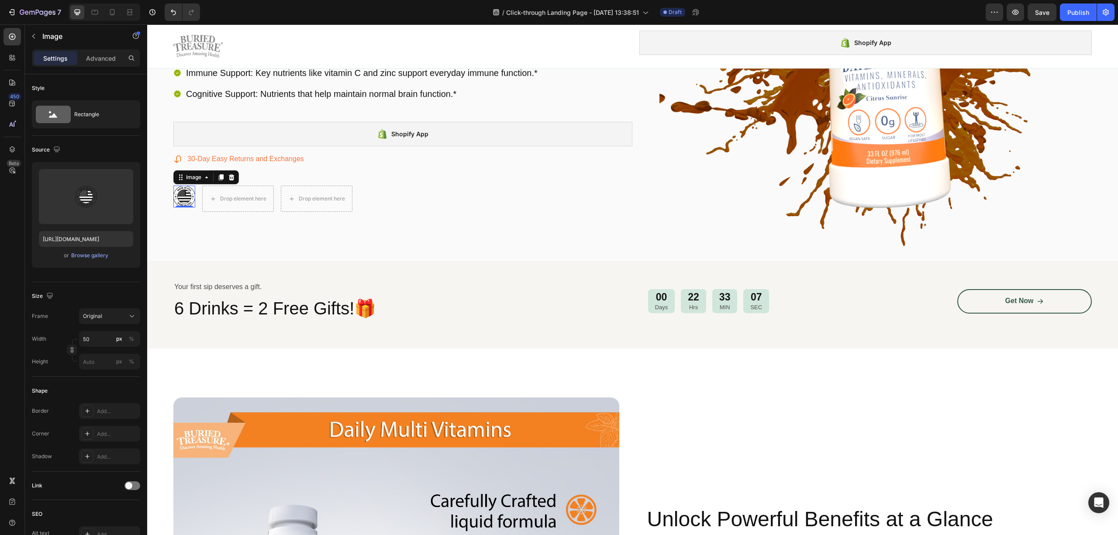
click at [189, 200] on img at bounding box center [184, 197] width 22 height 22
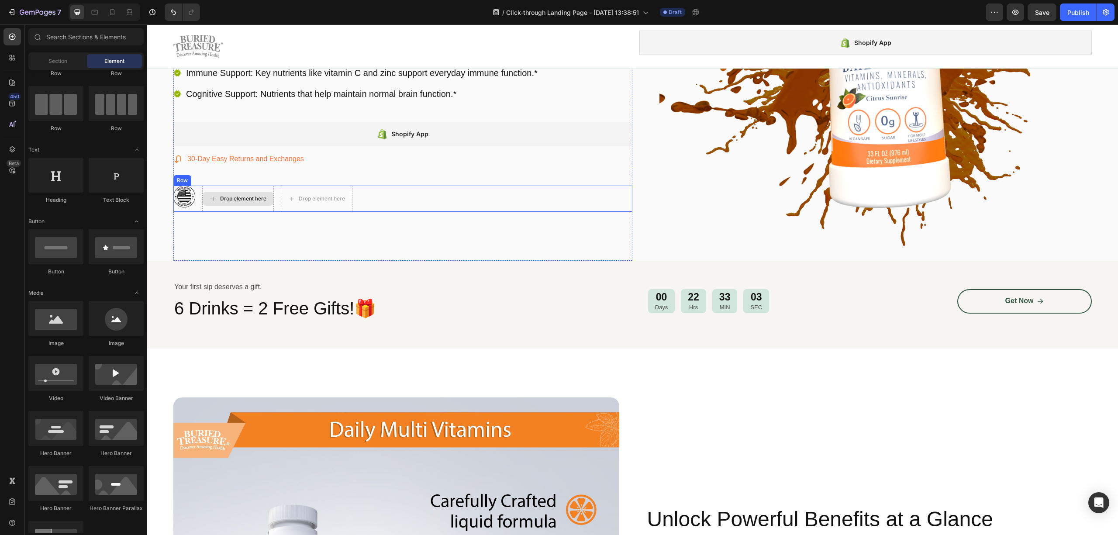
click at [223, 201] on div "Drop element here" at bounding box center [243, 198] width 46 height 7
drag, startPoint x: 219, startPoint y: 348, endPoint x: 226, endPoint y: 192, distance: 155.7
drag, startPoint x: 184, startPoint y: 269, endPoint x: 235, endPoint y: 198, distance: 87.0
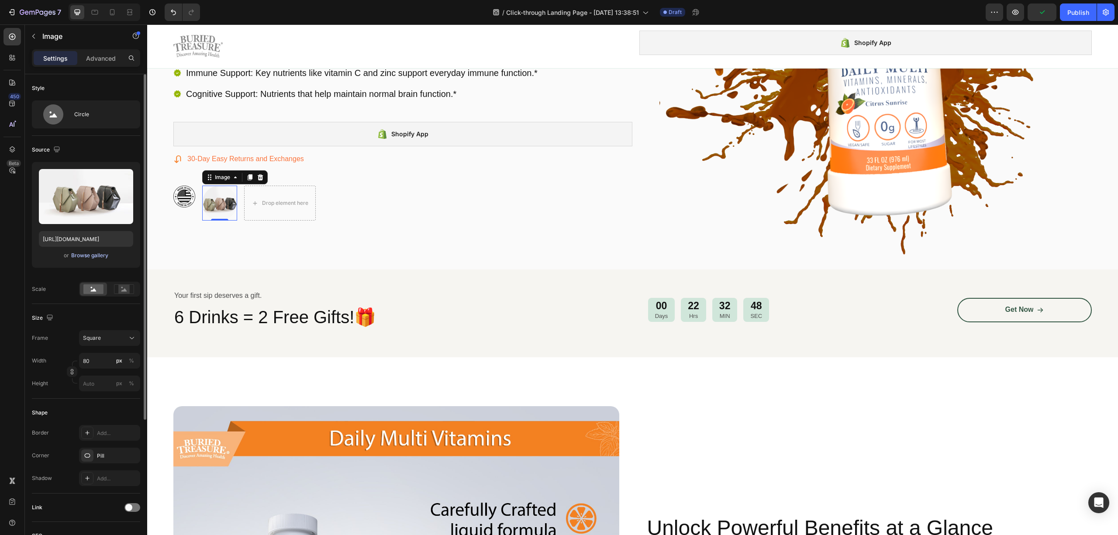
click at [79, 257] on div "Browse gallery" at bounding box center [89, 256] width 37 height 8
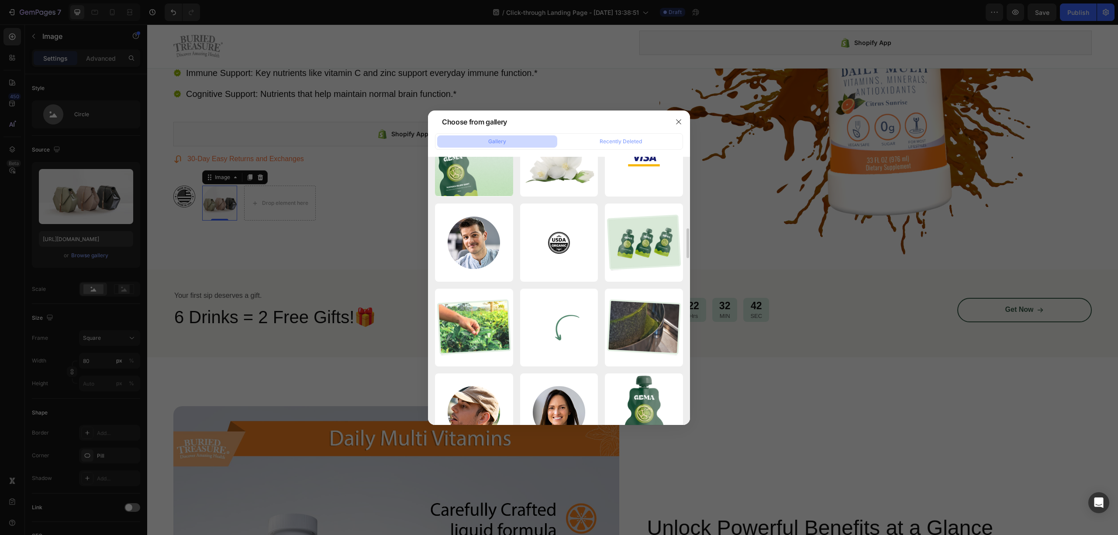
scroll to position [466, 0]
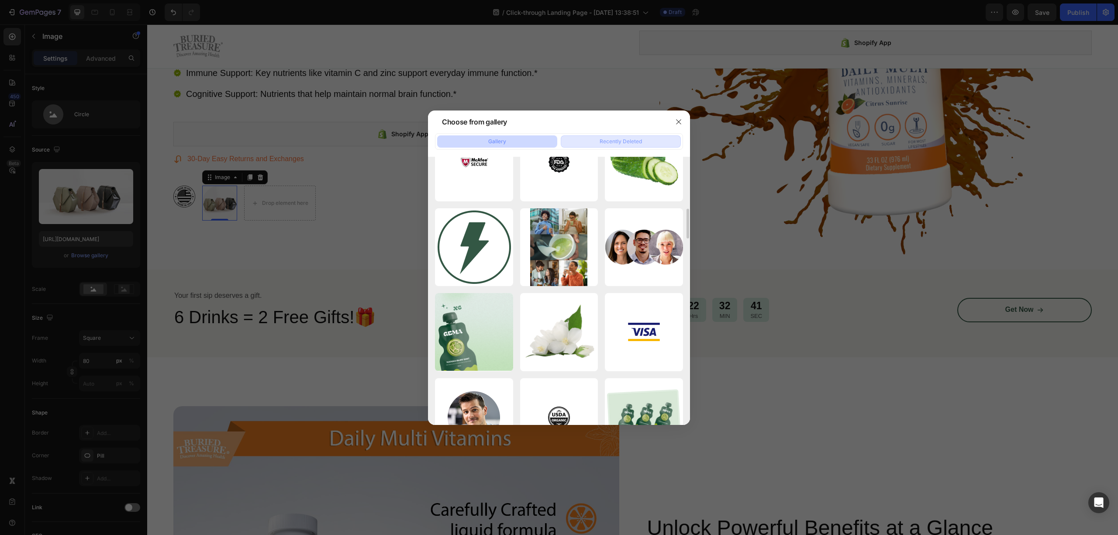
click at [607, 144] on div "Recently Deleted" at bounding box center [621, 142] width 42 height 8
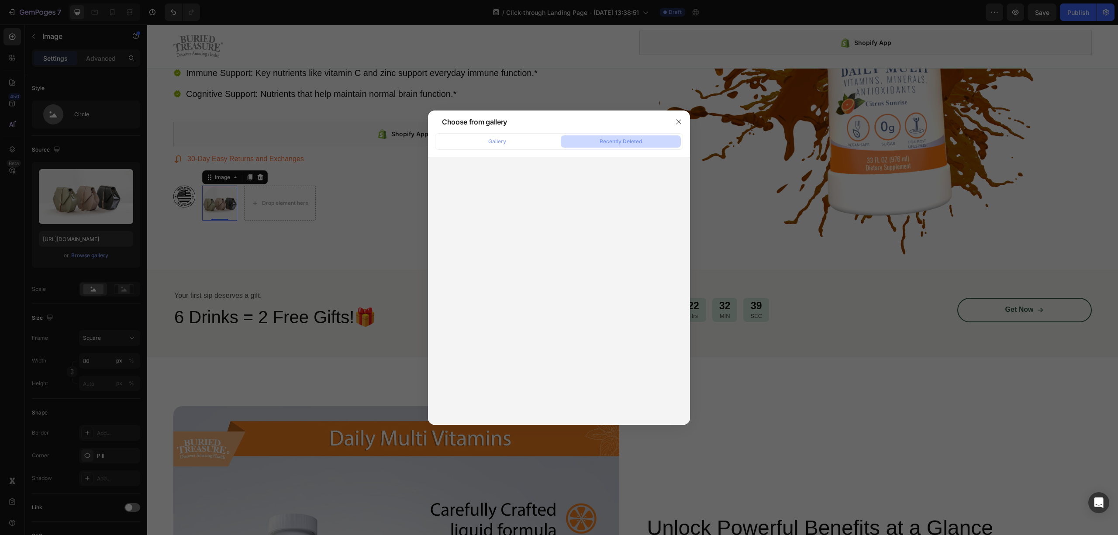
click at [503, 151] on div "Gallery Recently Deleted" at bounding box center [559, 279] width 262 height 292
click at [509, 141] on button "Gallery" at bounding box center [497, 141] width 120 height 12
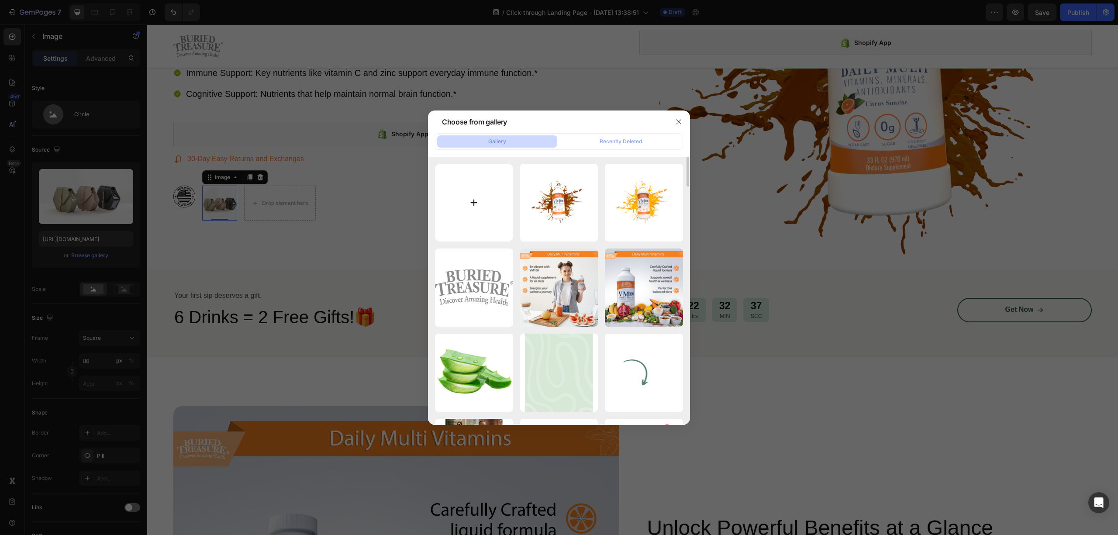
click at [470, 194] on input "file" at bounding box center [474, 203] width 78 height 78
type input "C:\fakepath\30DayMoneyback-01-01black.svg"
type input "[URL][DOMAIN_NAME]"
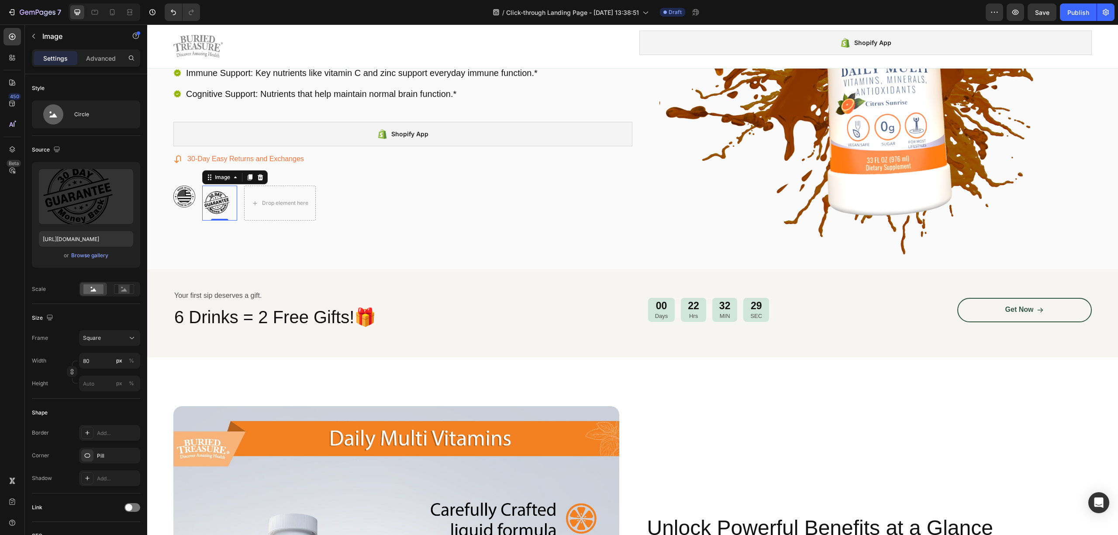
click at [216, 208] on img at bounding box center [219, 203] width 35 height 35
click at [102, 335] on div "Square" at bounding box center [104, 338] width 43 height 8
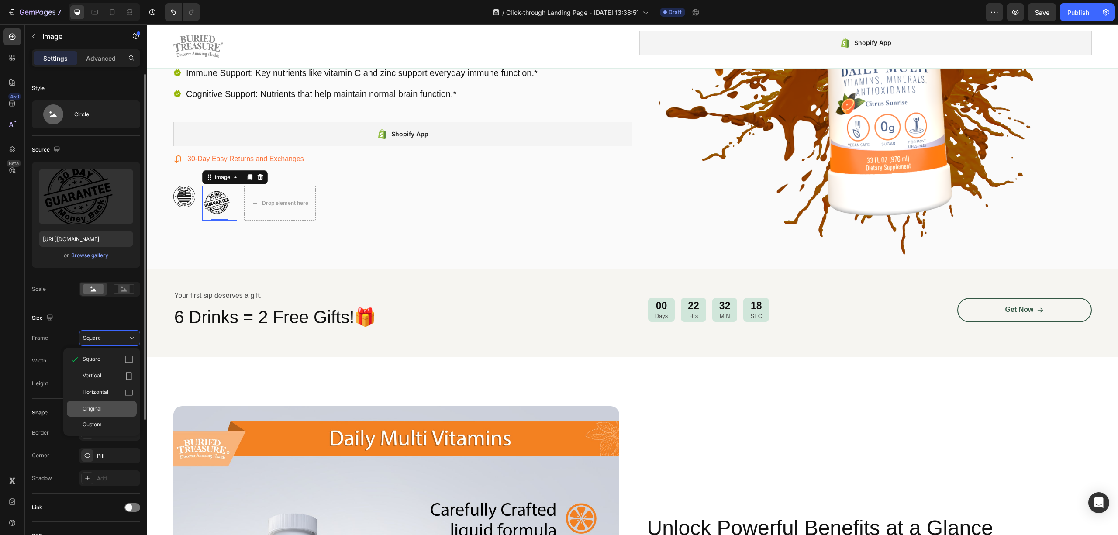
click at [99, 409] on span "Original" at bounding box center [92, 409] width 19 height 8
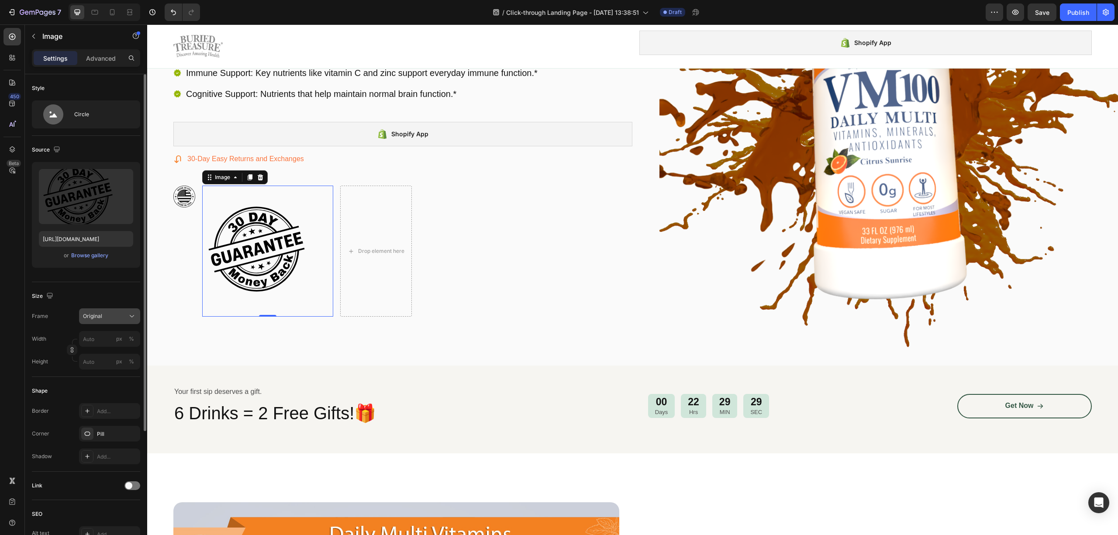
click at [104, 321] on div "Original" at bounding box center [109, 316] width 53 height 9
click at [105, 342] on div "Square" at bounding box center [108, 337] width 51 height 9
click at [115, 334] on button "Square" at bounding box center [109, 338] width 61 height 16
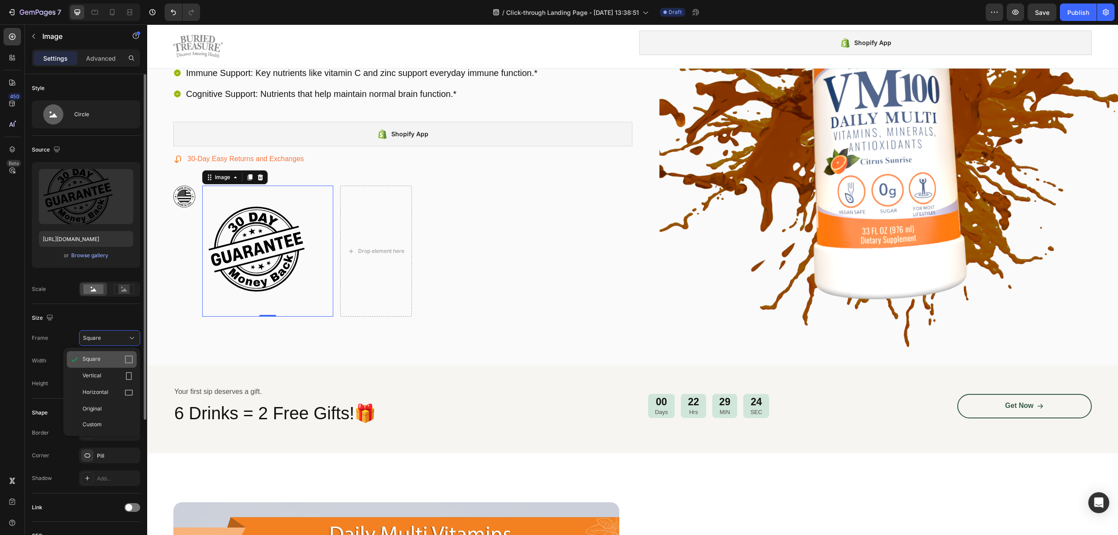
click at [102, 356] on div "Square" at bounding box center [108, 359] width 51 height 9
click at [105, 362] on input "px %" at bounding box center [109, 361] width 61 height 16
type input "5"
type input "50"
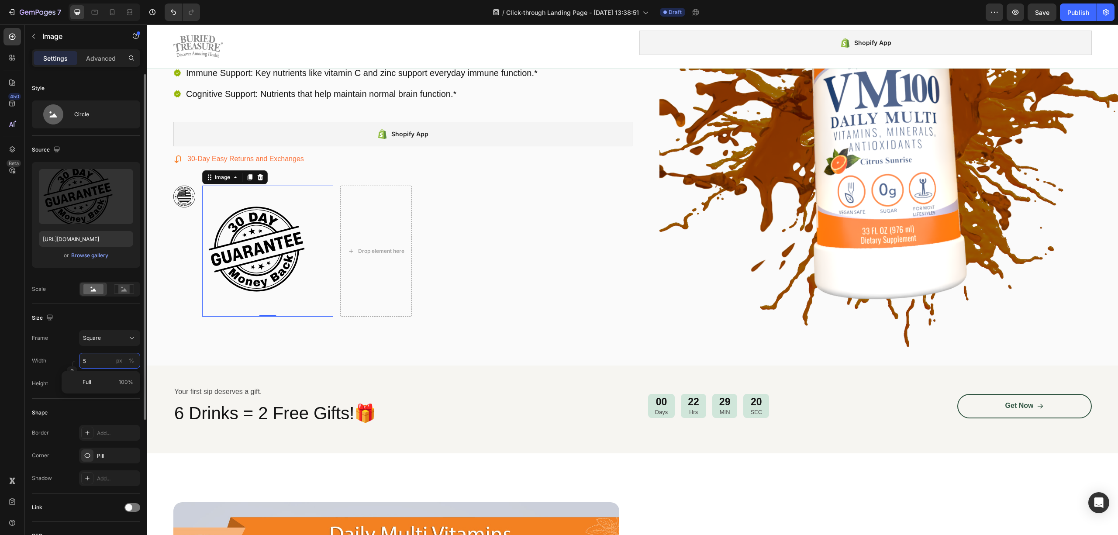
type input "50"
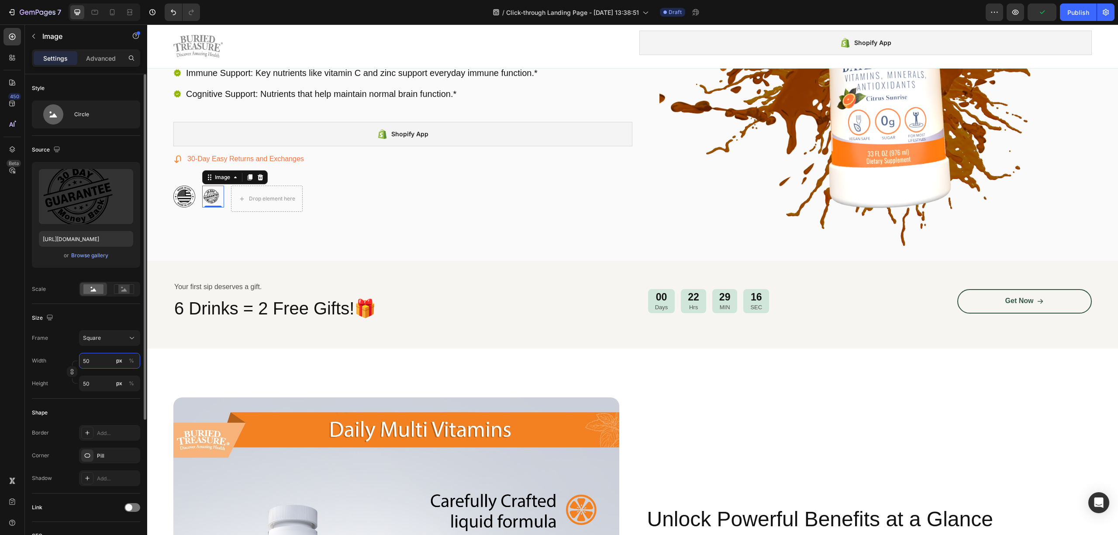
type input "5"
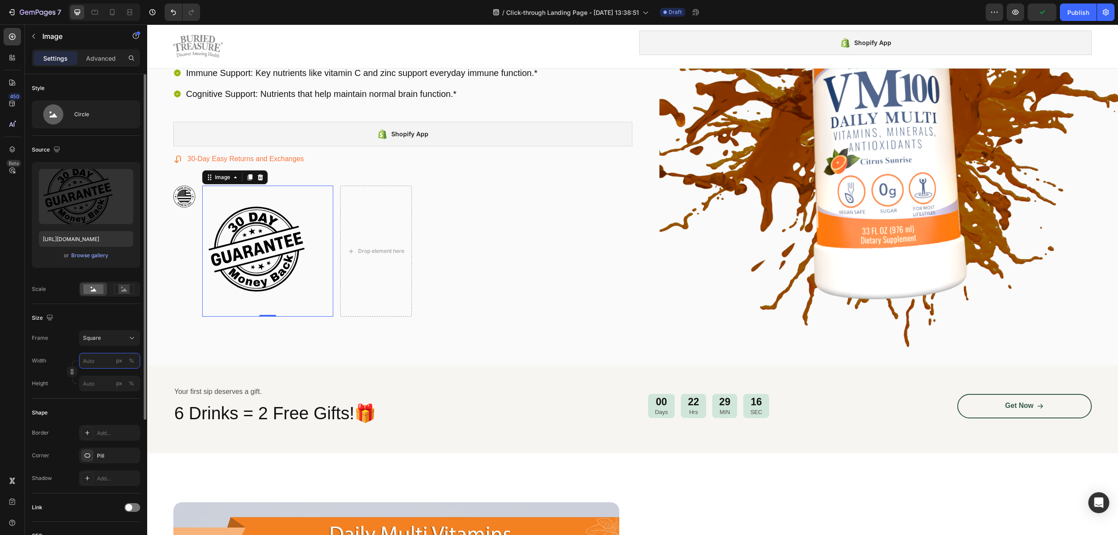
type input "5"
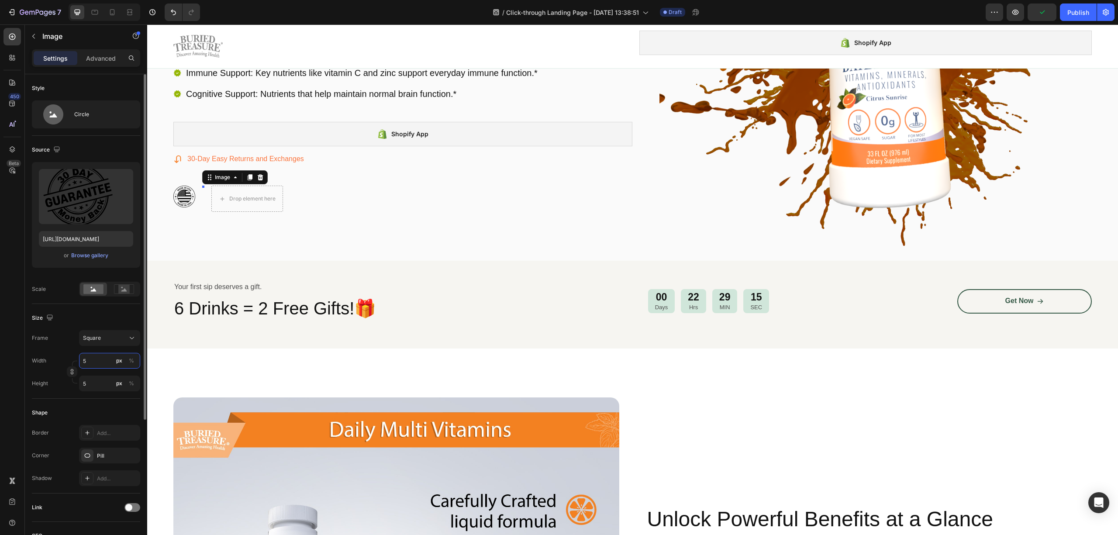
type input "55"
type input "5"
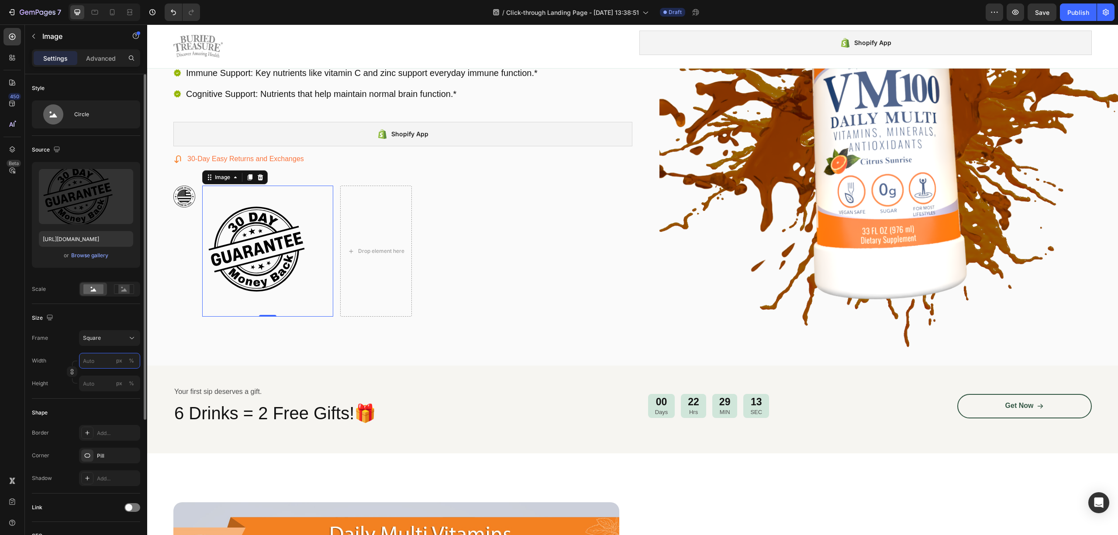
type input "6"
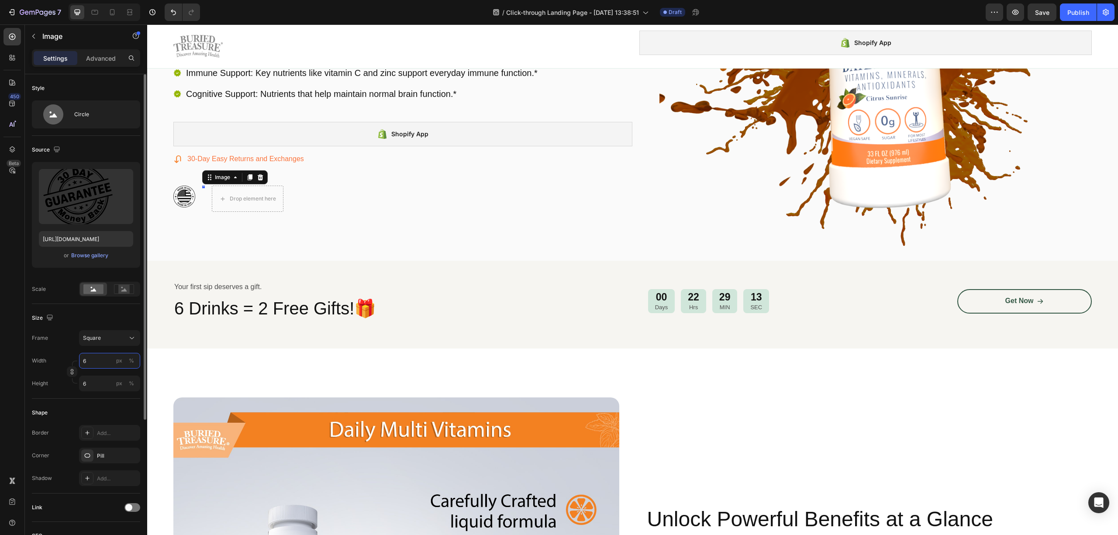
type input "65"
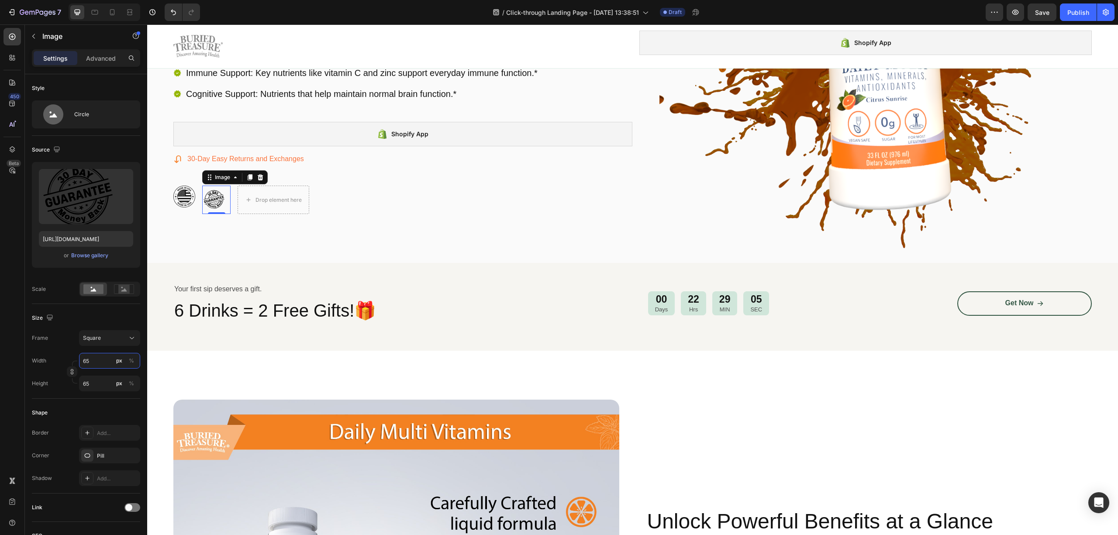
type input "65"
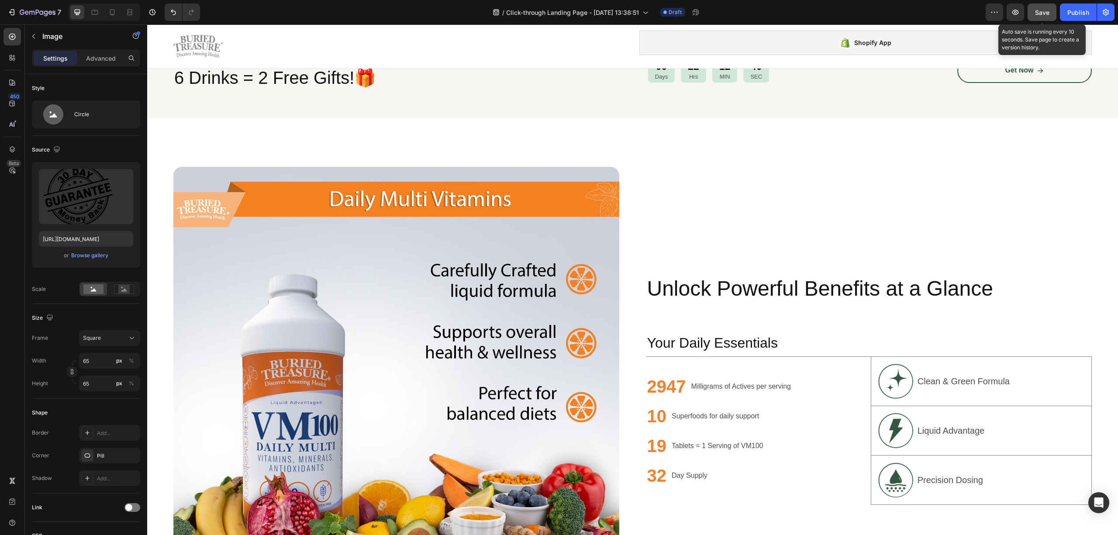
click at [1047, 17] on button "Save" at bounding box center [1042, 11] width 29 height 17
